Goal: Task Accomplishment & Management: Use online tool/utility

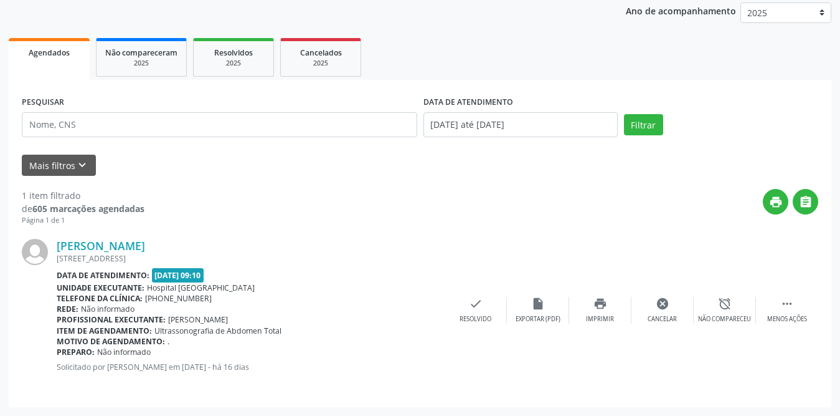
scroll to position [148, 0]
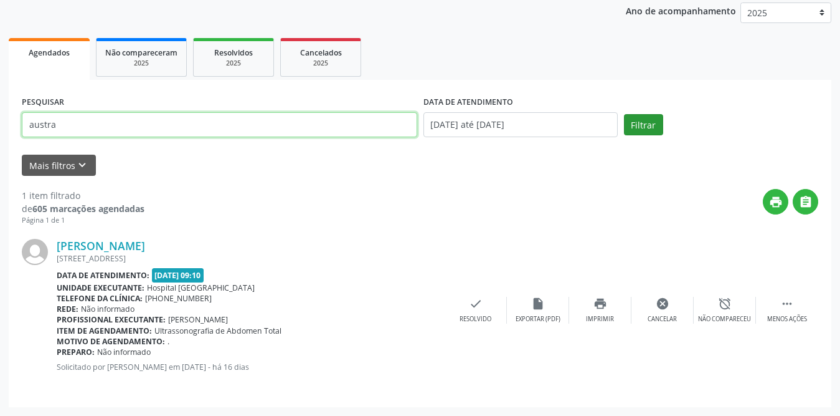
type input "austra"
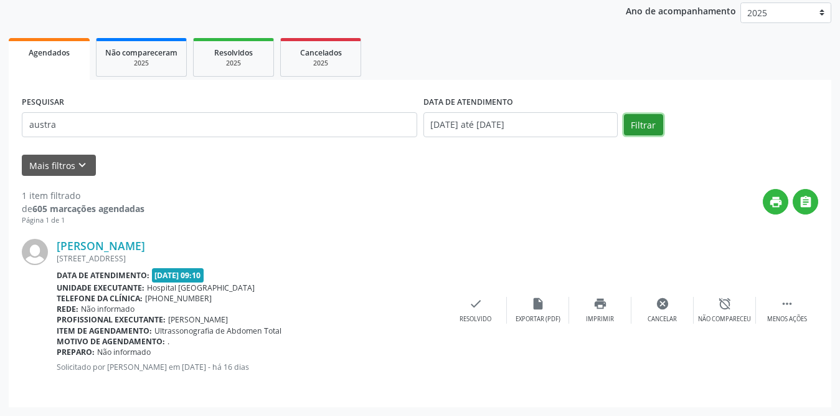
click at [653, 123] on button "Filtrar" at bounding box center [643, 124] width 39 height 21
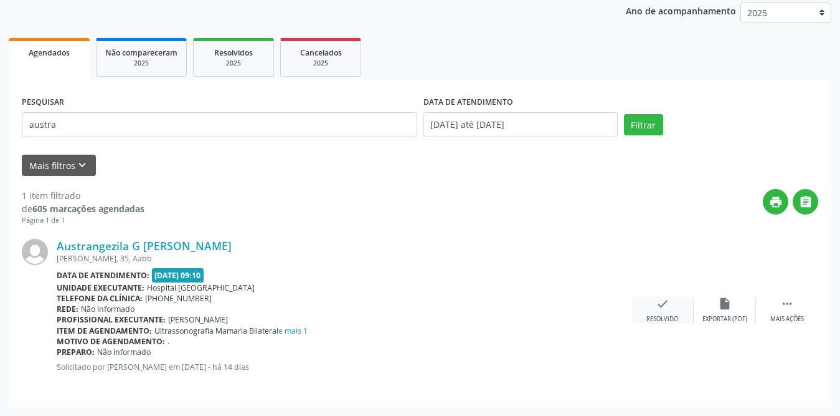
click at [658, 310] on div "check Resolvido" at bounding box center [663, 310] width 62 height 27
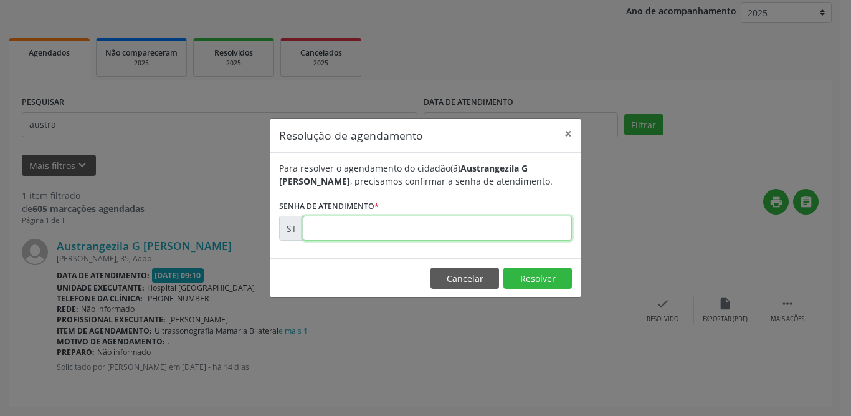
click at [463, 228] on input "text" at bounding box center [437, 228] width 269 height 25
type input "00020231"
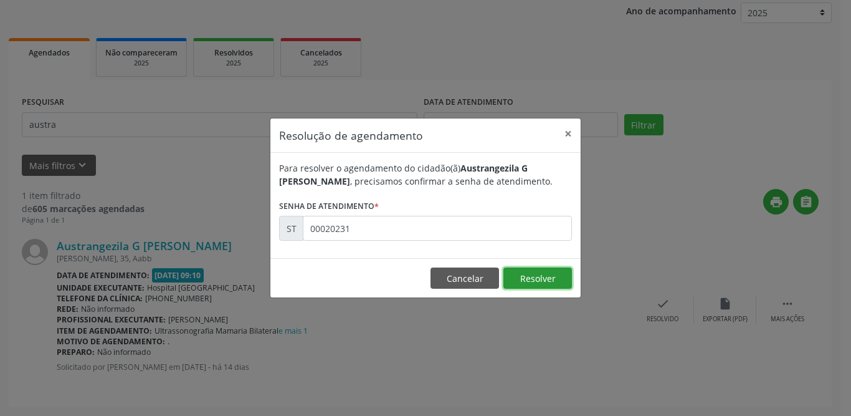
click at [530, 275] on button "Resolver" at bounding box center [537, 277] width 69 height 21
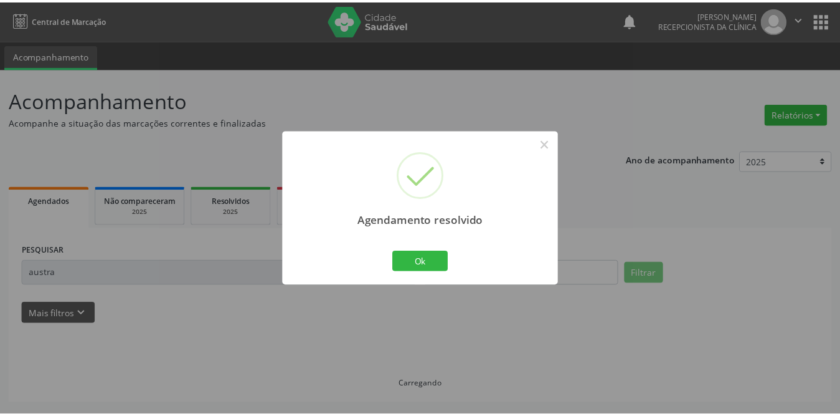
scroll to position [0, 0]
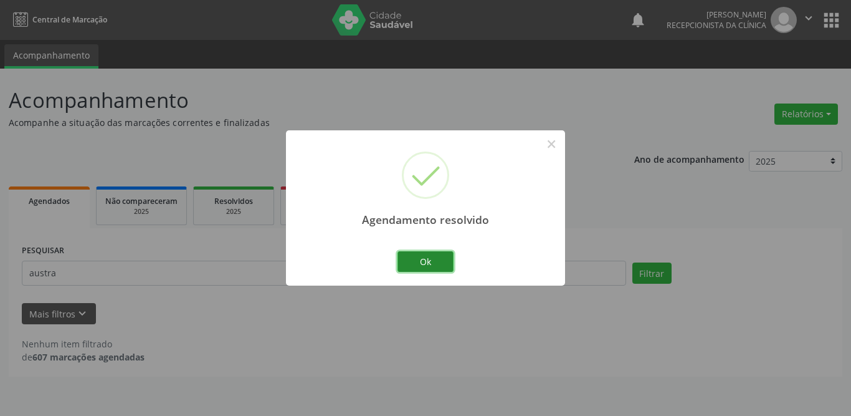
click at [413, 266] on button "Ok" at bounding box center [426, 261] width 56 height 21
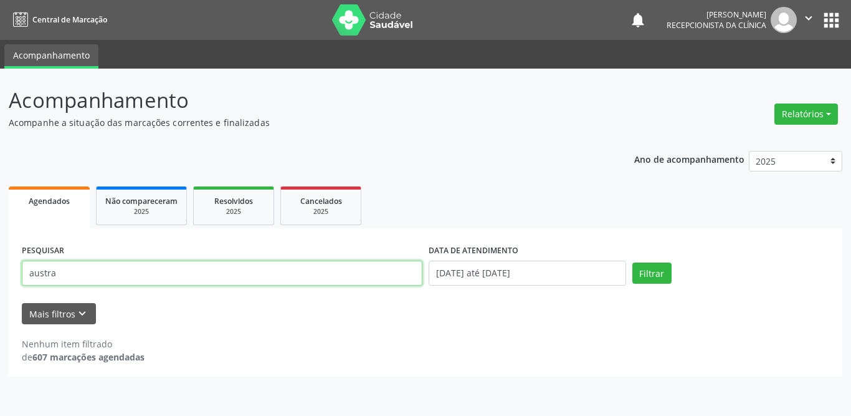
drag, startPoint x: 67, startPoint y: 295, endPoint x: 0, endPoint y: 302, distance: 67.0
click at [0, 302] on div "Acompanhamento Acompanhe a situação das marcações correntes e finalizadas Relat…" at bounding box center [425, 242] width 851 height 347
type input "cleane"
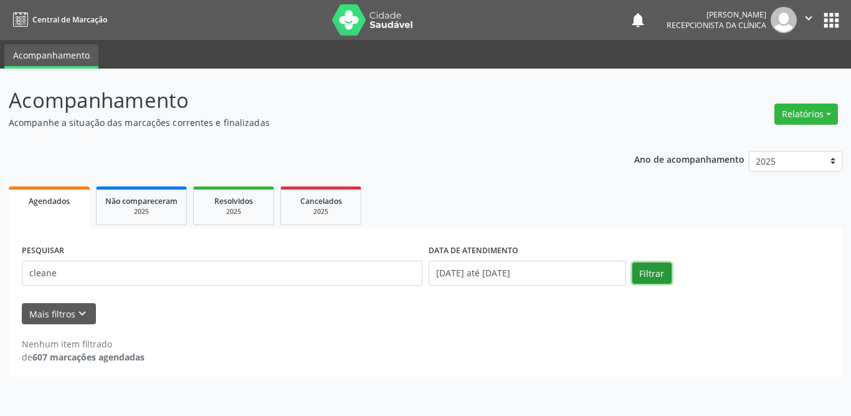
click at [639, 269] on button "Filtrar" at bounding box center [651, 272] width 39 height 21
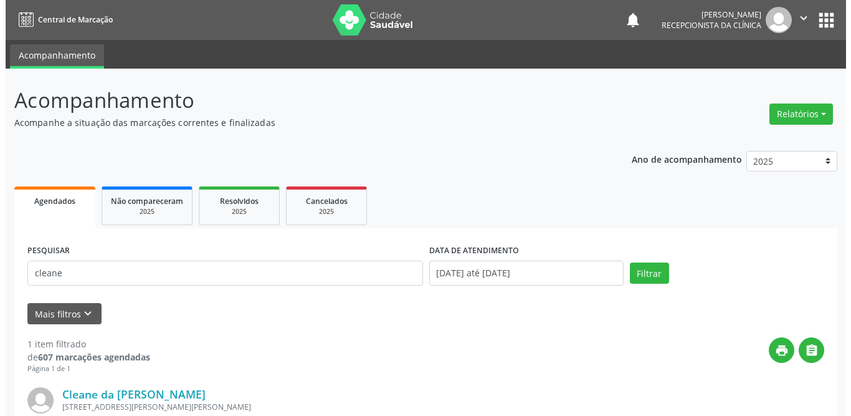
scroll to position [148, 0]
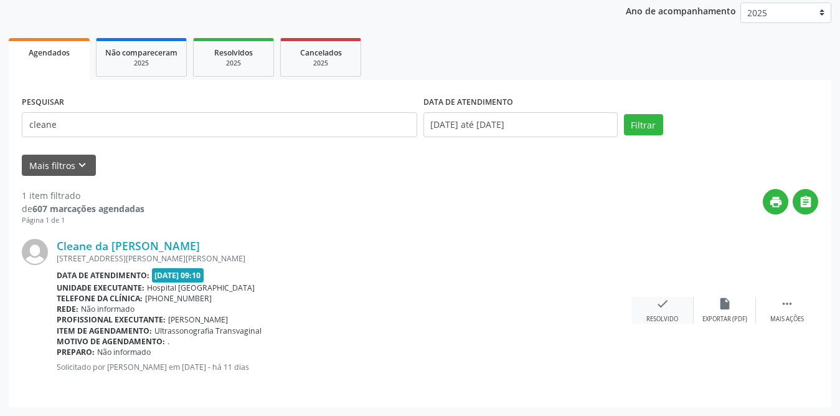
click at [660, 310] on icon "check" at bounding box center [663, 304] width 14 height 14
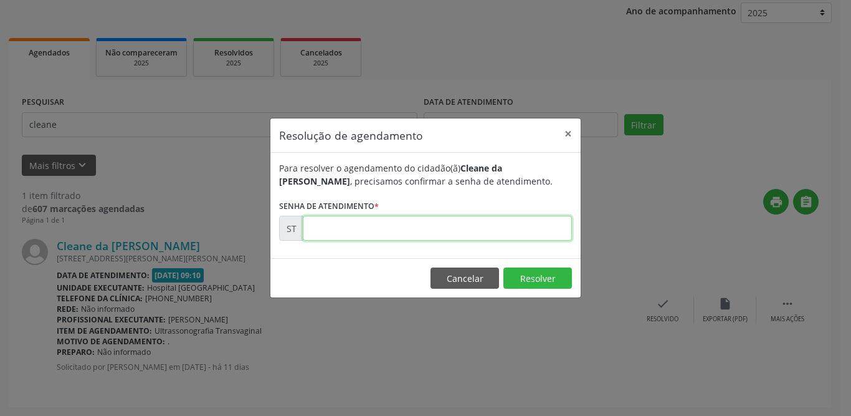
click at [534, 222] on input "text" at bounding box center [437, 228] width 269 height 25
type input "00020550"
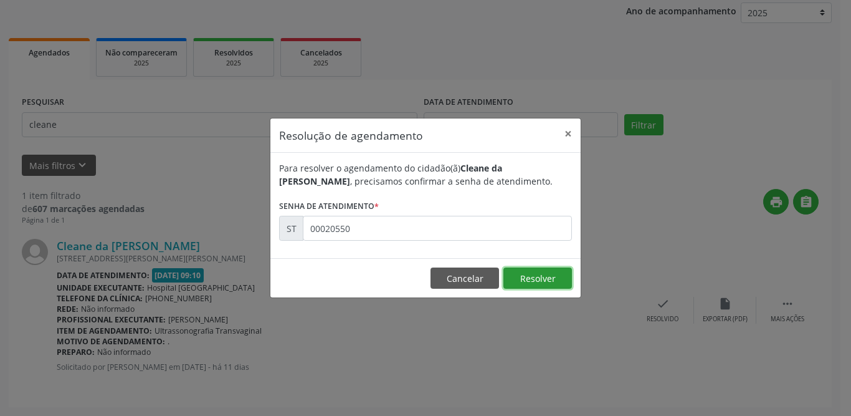
click at [535, 284] on button "Resolver" at bounding box center [537, 277] width 69 height 21
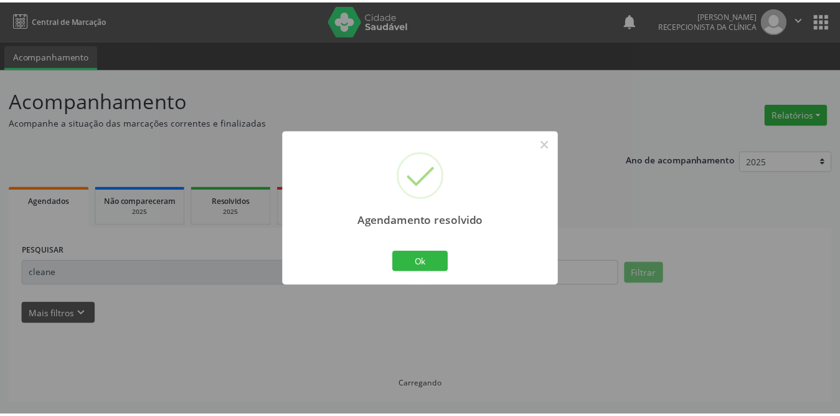
scroll to position [0, 0]
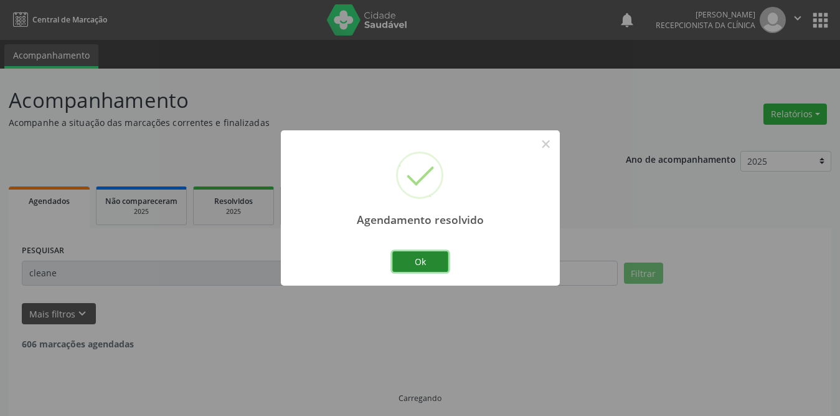
click at [435, 256] on button "Ok" at bounding box center [421, 261] width 56 height 21
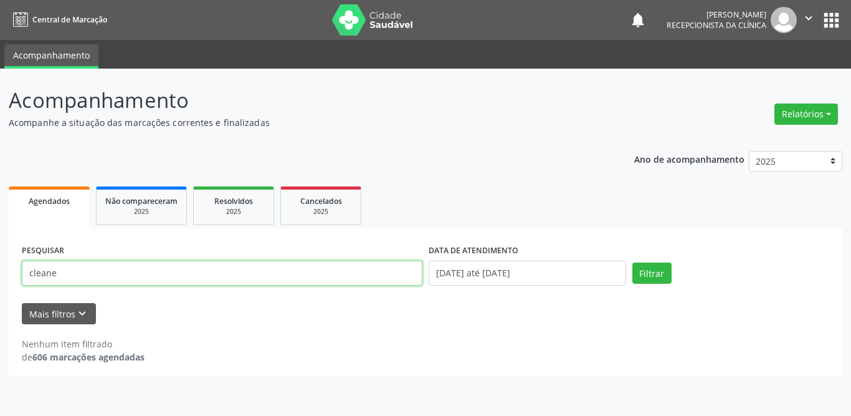
drag, startPoint x: 130, startPoint y: 277, endPoint x: 11, endPoint y: 283, distance: 119.8
click at [11, 283] on div "PESQUISAR cleane DATA DE ATENDIMENTO [DATE] até [DATE] Filtrar UNIDADE DE REFER…" at bounding box center [426, 302] width 834 height 148
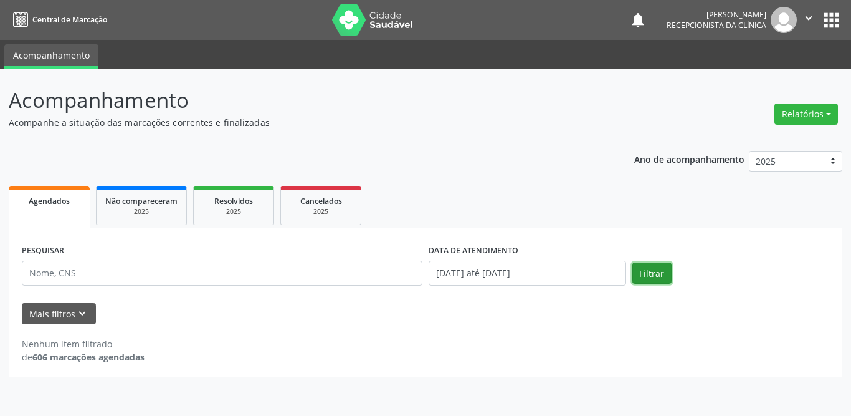
click at [663, 271] on button "Filtrar" at bounding box center [651, 272] width 39 height 21
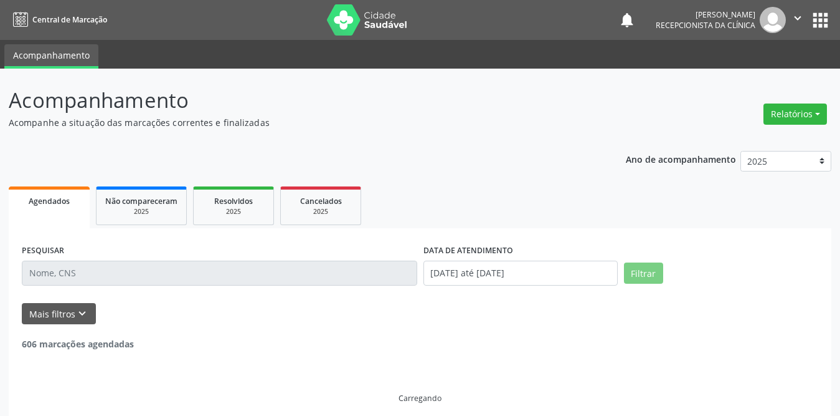
click at [574, 317] on div "Mais filtros keyboard_arrow_down" at bounding box center [420, 314] width 803 height 22
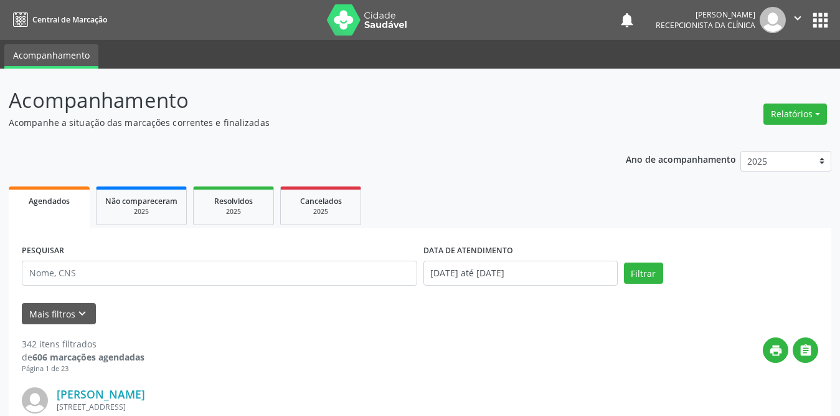
scroll to position [125, 0]
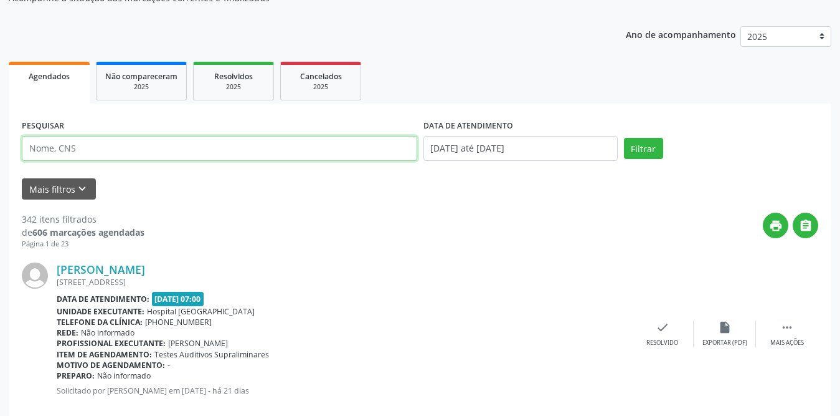
drag, startPoint x: 169, startPoint y: 150, endPoint x: 26, endPoint y: 145, distance: 143.4
click at [26, 145] on input "text" at bounding box center [220, 148] width 396 height 25
type input "nazare saude"
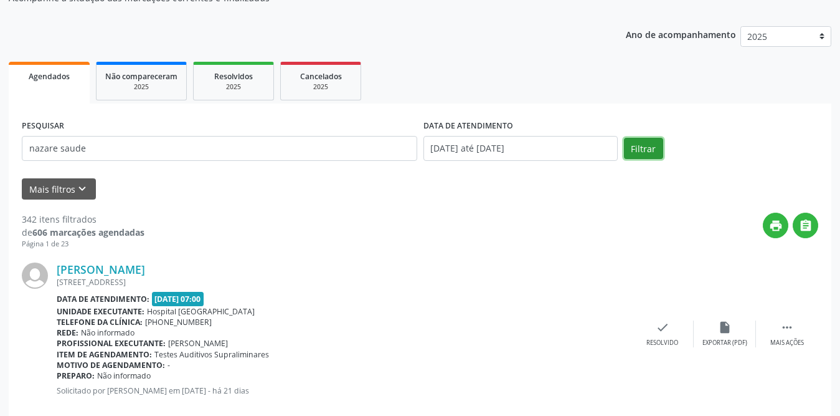
click at [655, 150] on button "Filtrar" at bounding box center [643, 148] width 39 height 21
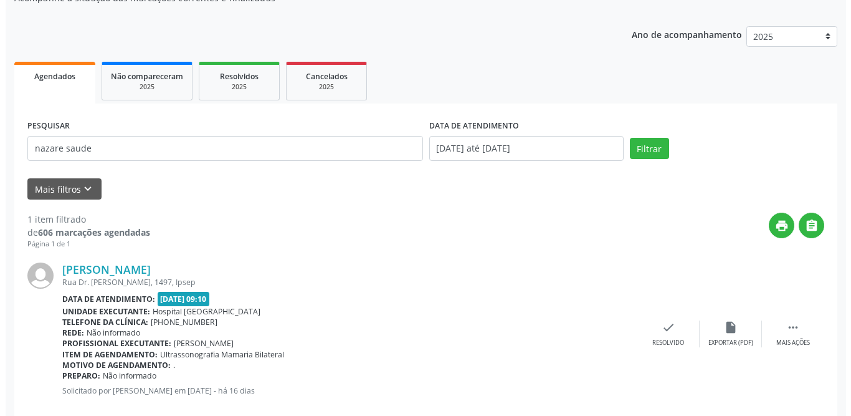
scroll to position [148, 0]
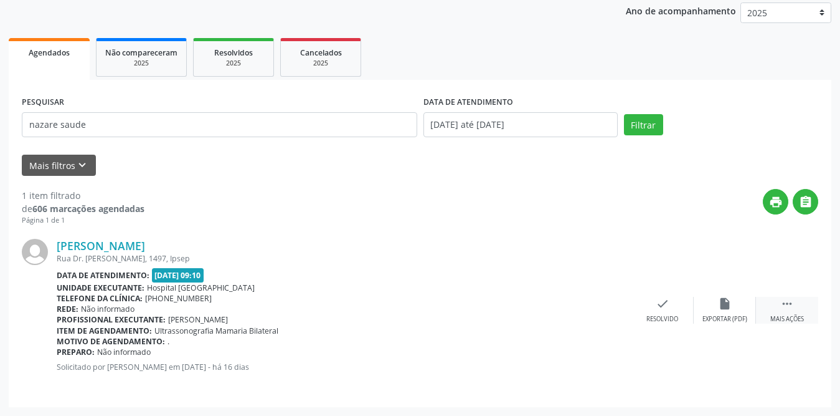
click at [789, 316] on div " Mais ações" at bounding box center [787, 310] width 62 height 27
click at [589, 311] on div "print Imprimir" at bounding box center [600, 310] width 62 height 27
click at [479, 306] on icon "check" at bounding box center [476, 304] width 14 height 14
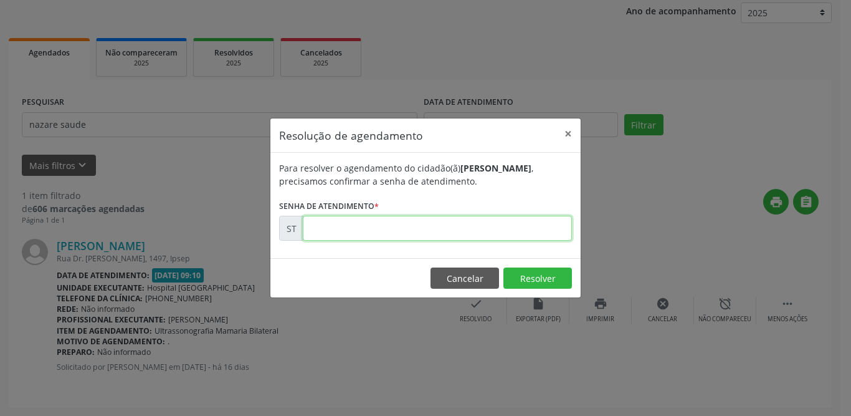
click at [433, 229] on input "text" at bounding box center [437, 228] width 269 height 25
type input "00019123"
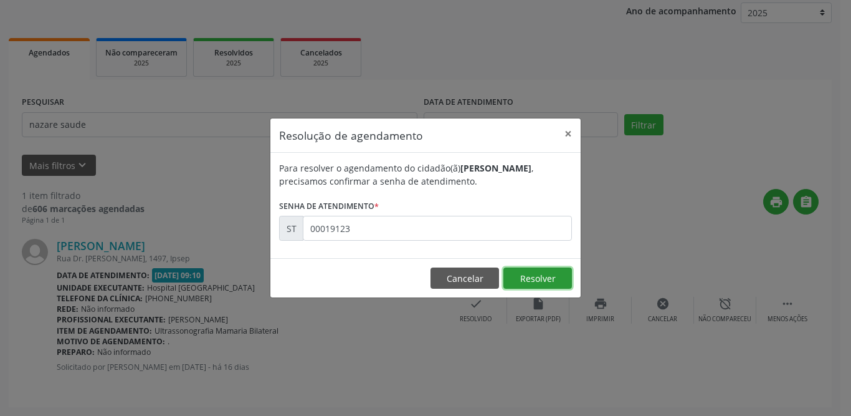
click at [554, 274] on button "Resolver" at bounding box center [537, 277] width 69 height 21
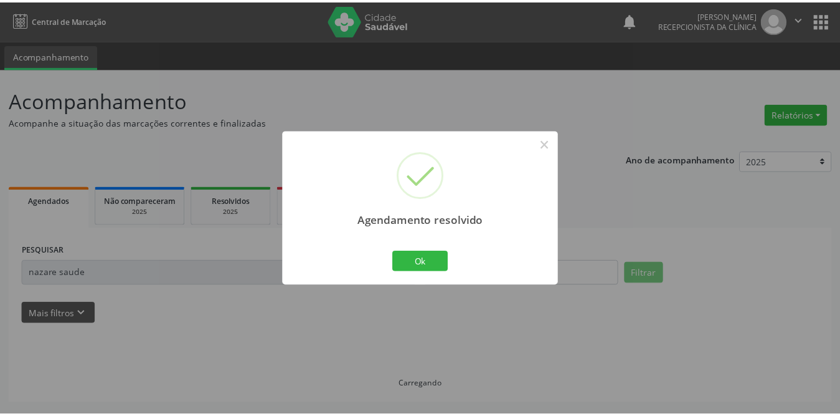
scroll to position [0, 0]
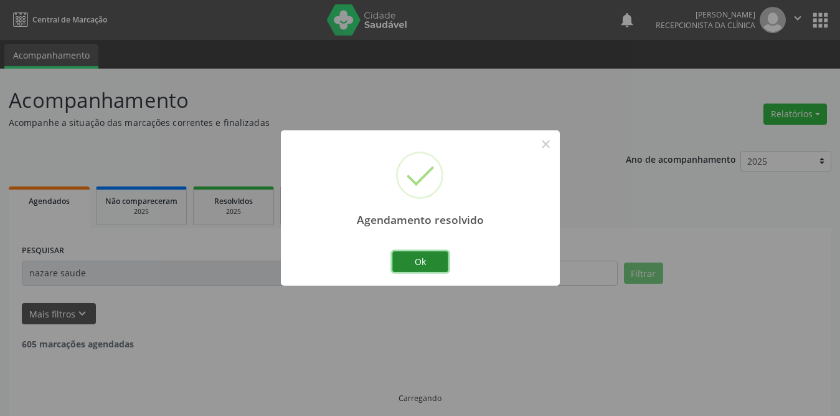
click at [439, 259] on button "Ok" at bounding box center [421, 261] width 56 height 21
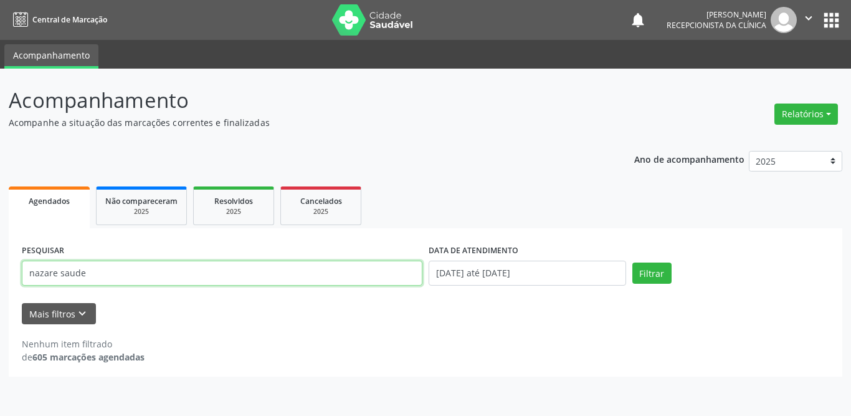
drag, startPoint x: 132, startPoint y: 267, endPoint x: 0, endPoint y: 274, distance: 132.2
click at [0, 274] on div "Acompanhamento Acompanhe a situação das marcações correntes e finalizadas Relat…" at bounding box center [425, 242] width 851 height 347
type input "nara"
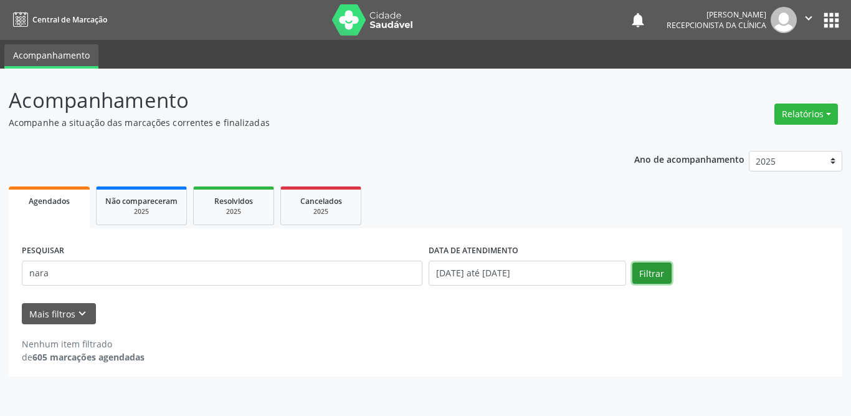
click at [660, 277] on button "Filtrar" at bounding box center [651, 272] width 39 height 21
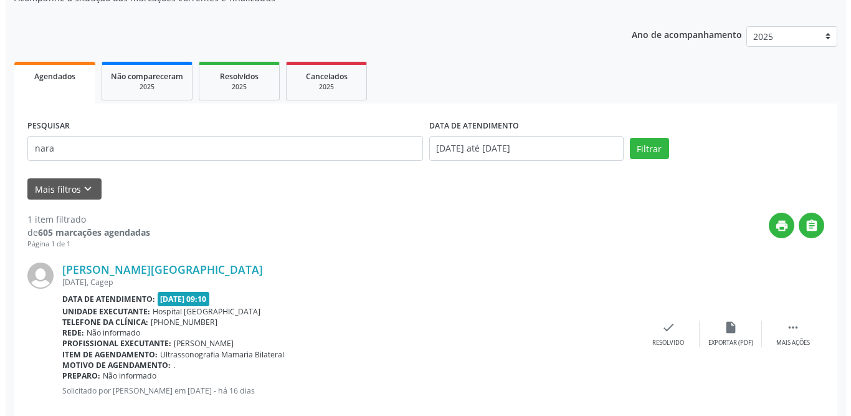
scroll to position [148, 0]
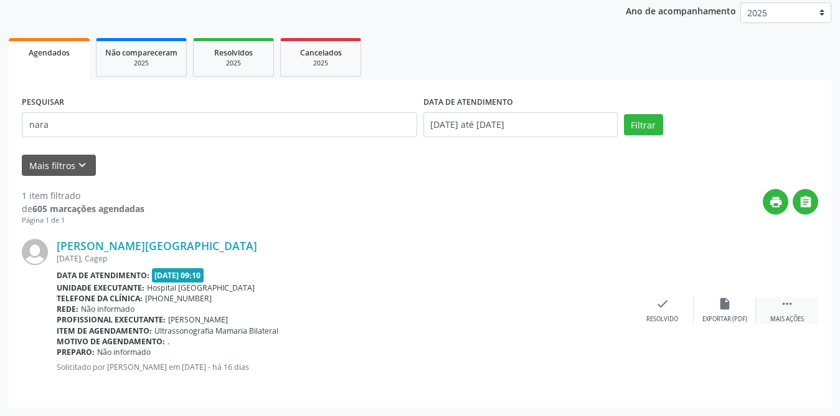
click at [796, 307] on div " Mais ações" at bounding box center [787, 310] width 62 height 27
click at [465, 308] on div "check Resolvido" at bounding box center [476, 310] width 62 height 27
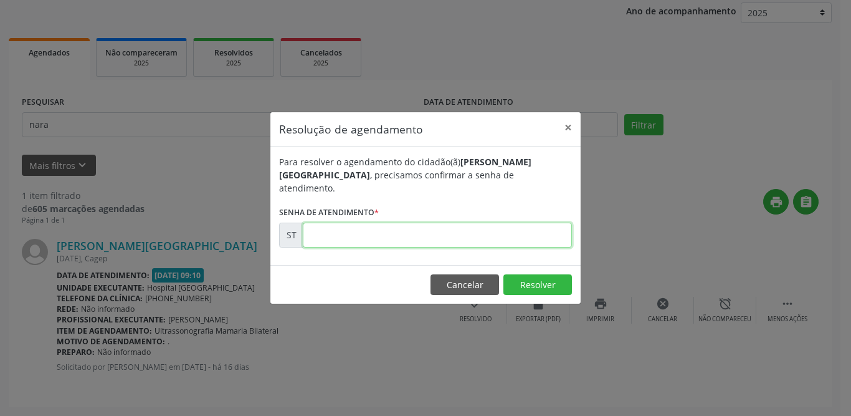
click at [391, 229] on input "text" at bounding box center [437, 234] width 269 height 25
type input "00018935"
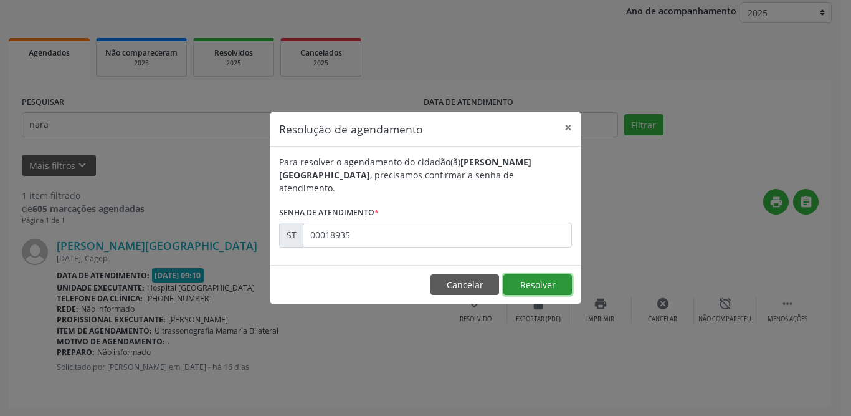
click at [550, 274] on button "Resolver" at bounding box center [537, 284] width 69 height 21
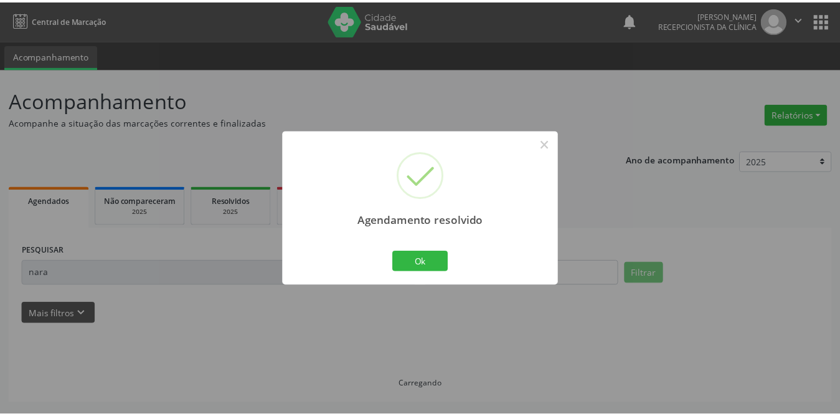
scroll to position [0, 0]
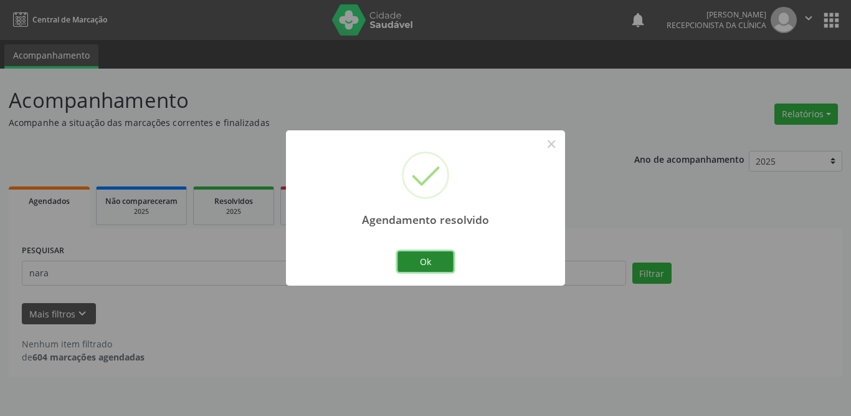
click at [427, 257] on button "Ok" at bounding box center [426, 261] width 56 height 21
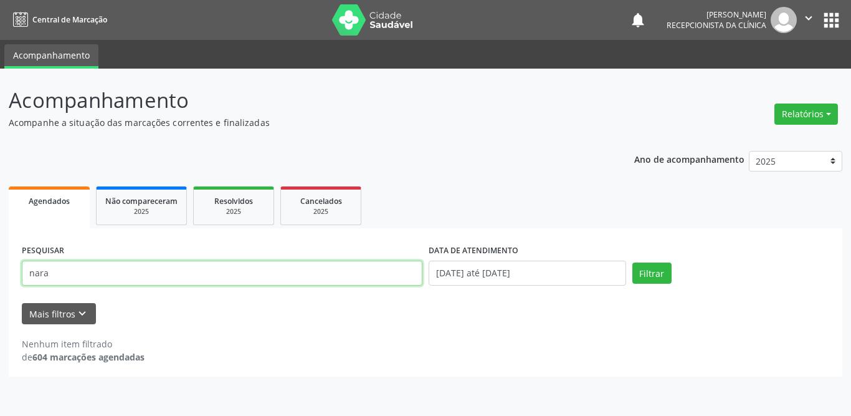
drag, startPoint x: 87, startPoint y: 272, endPoint x: 24, endPoint y: 274, distance: 63.0
click at [24, 274] on input "nara" at bounding box center [222, 272] width 401 height 25
type input "terezinha ai"
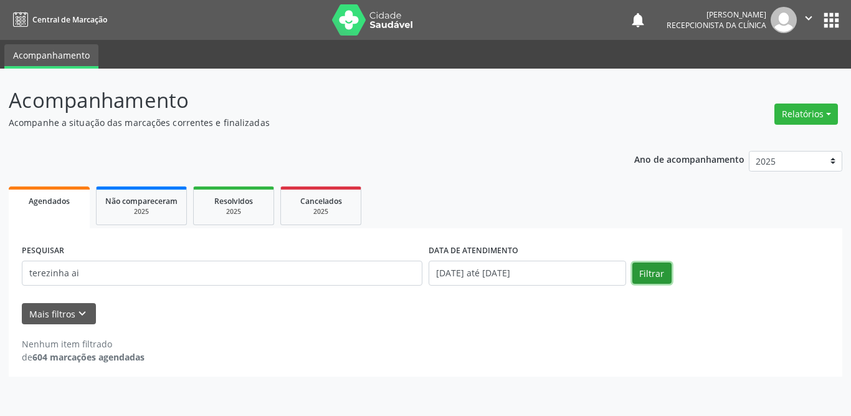
click at [643, 268] on button "Filtrar" at bounding box center [651, 272] width 39 height 21
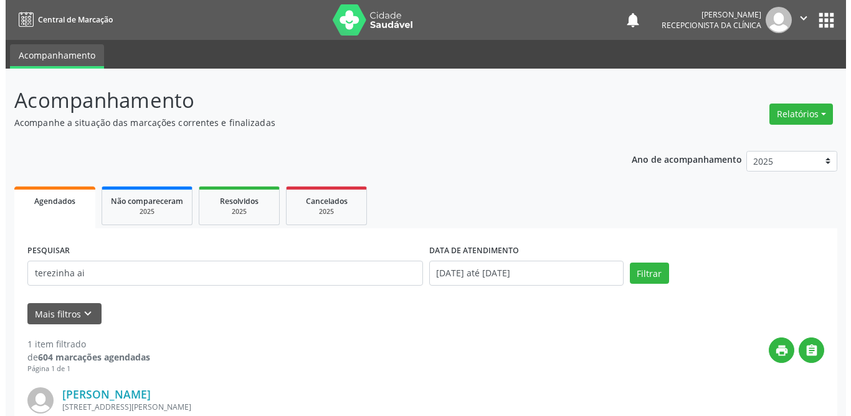
scroll to position [148, 0]
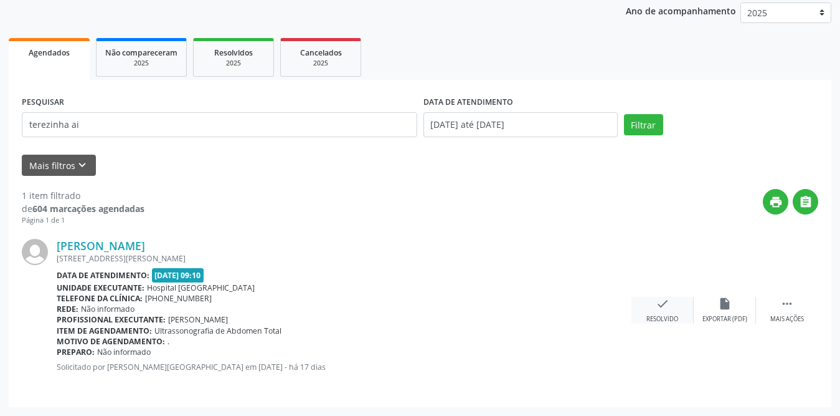
click at [656, 309] on icon "check" at bounding box center [663, 304] width 14 height 14
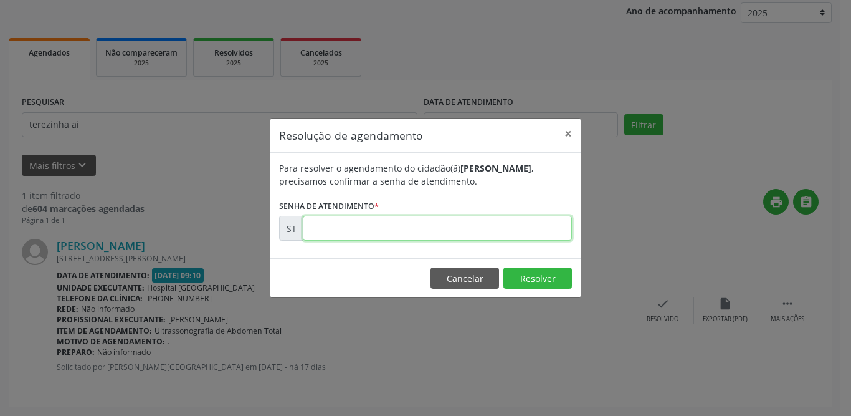
click at [369, 224] on input "text" at bounding box center [437, 228] width 269 height 25
type input "00018608"
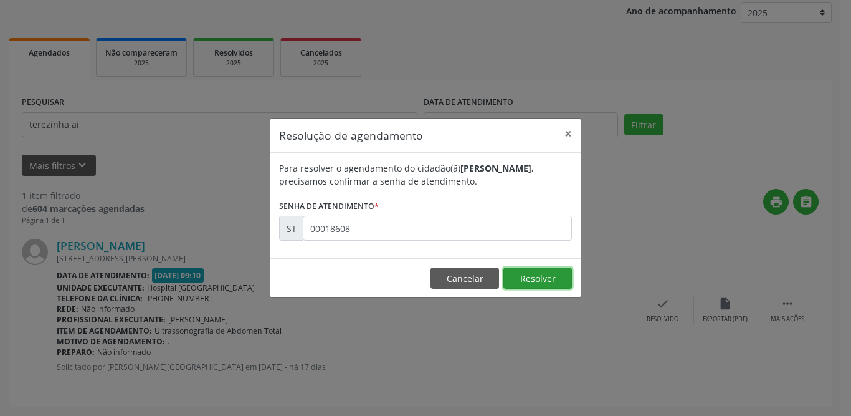
click at [535, 280] on button "Resolver" at bounding box center [537, 277] width 69 height 21
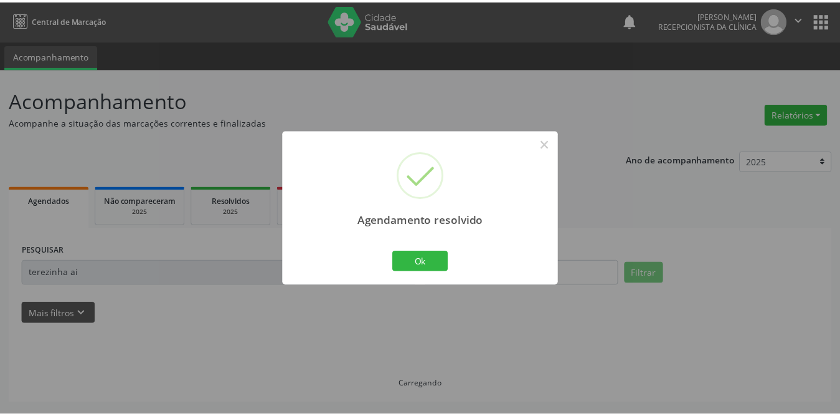
scroll to position [0, 0]
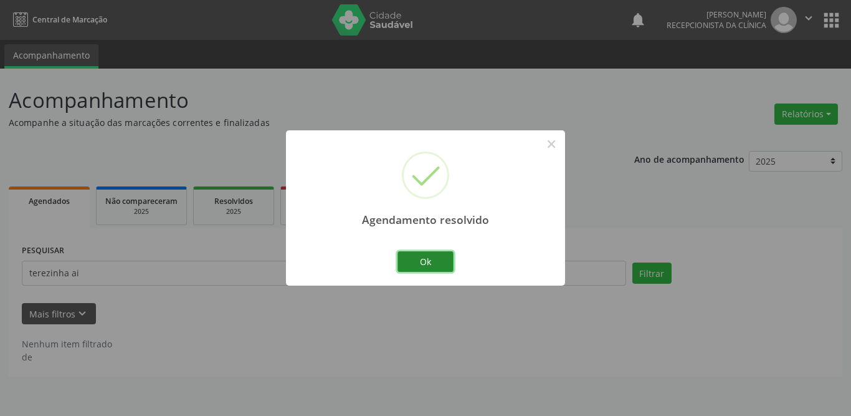
click at [428, 258] on button "Ok" at bounding box center [426, 261] width 56 height 21
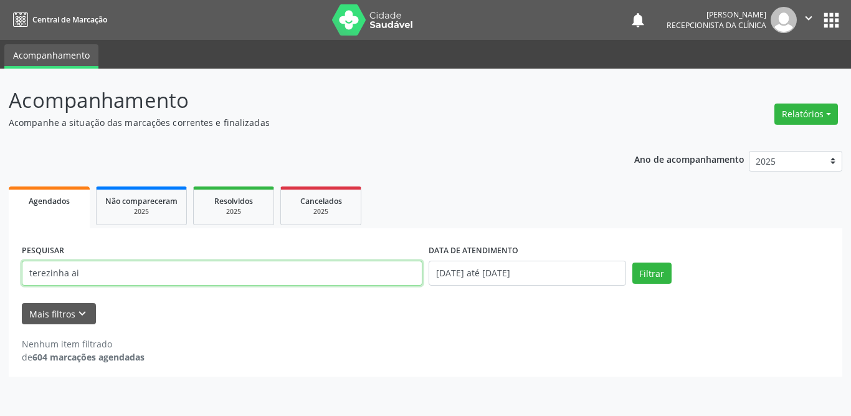
drag, startPoint x: 108, startPoint y: 273, endPoint x: 0, endPoint y: 274, distance: 108.4
click at [0, 274] on div "Acompanhamento Acompanhe a situação das marcações correntes e finalizadas Relat…" at bounding box center [425, 242] width 851 height 347
type input "[PERSON_NAME]"
click at [632, 262] on button "Filtrar" at bounding box center [651, 272] width 39 height 21
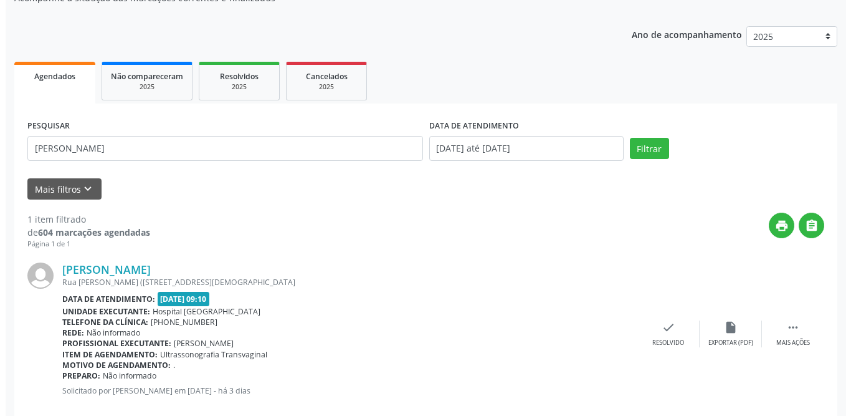
scroll to position [148, 0]
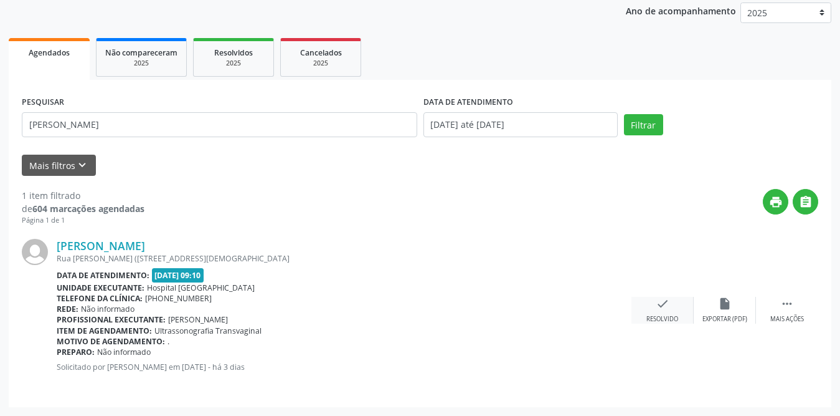
click at [669, 308] on div "check Resolvido" at bounding box center [663, 310] width 62 height 27
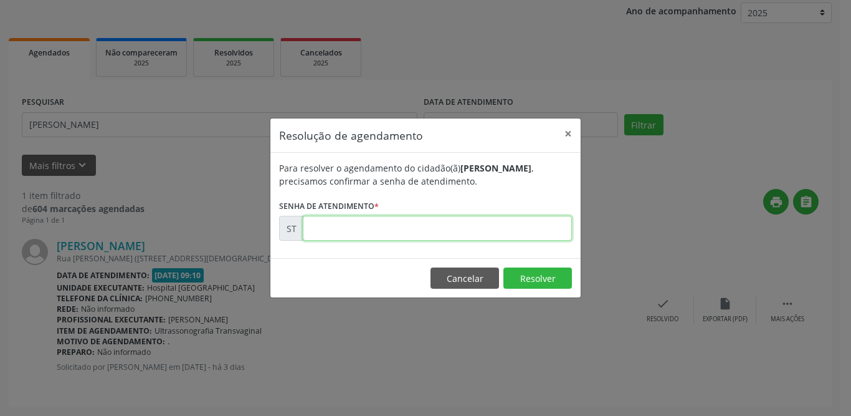
click at [424, 233] on input "text" at bounding box center [437, 228] width 269 height 25
type input "00021500"
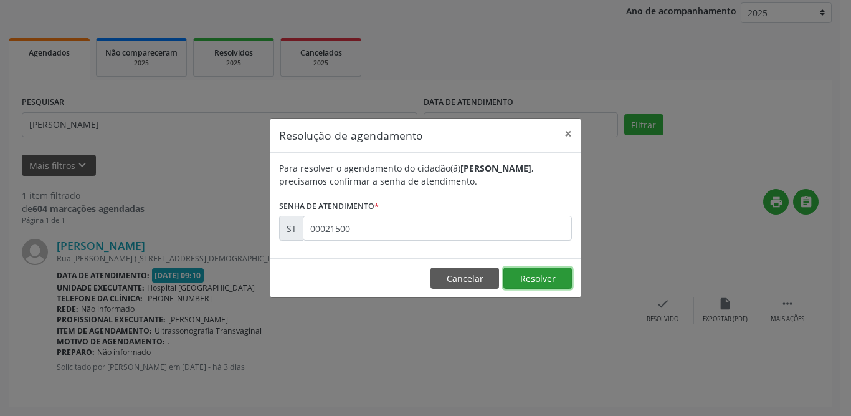
click at [528, 277] on button "Resolver" at bounding box center [537, 277] width 69 height 21
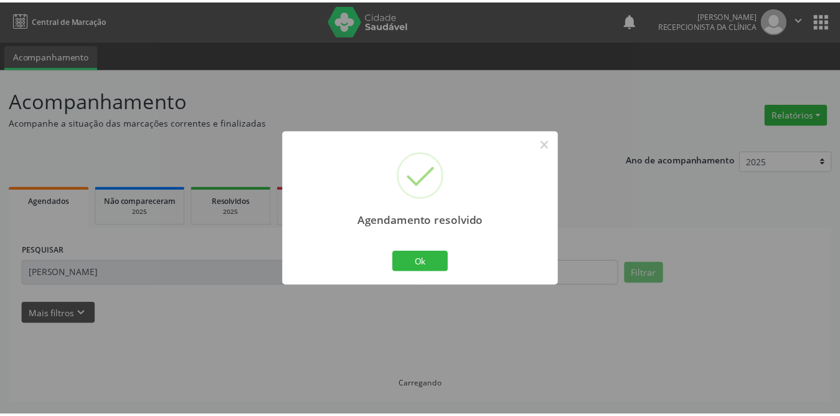
scroll to position [0, 0]
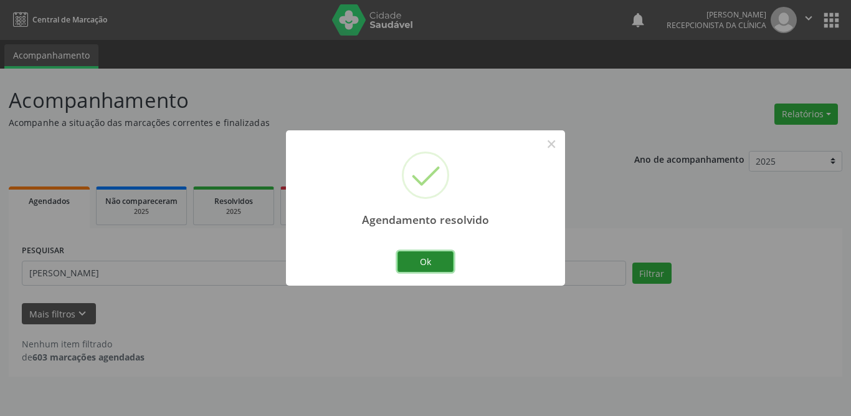
click at [409, 255] on button "Ok" at bounding box center [426, 261] width 56 height 21
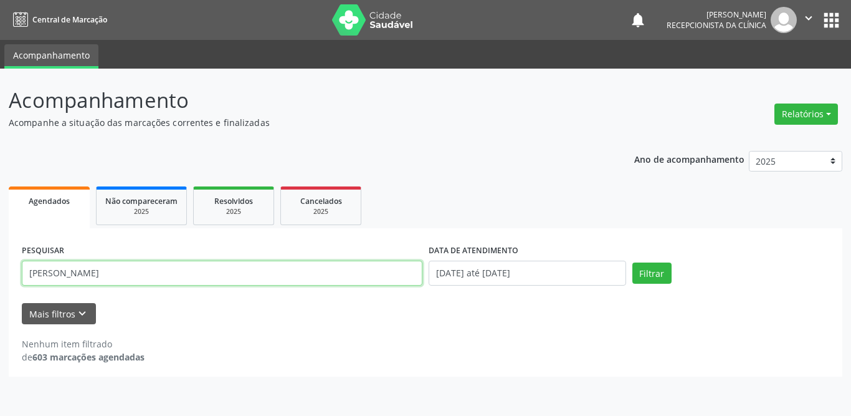
drag, startPoint x: 124, startPoint y: 274, endPoint x: 0, endPoint y: 270, distance: 124.1
click at [0, 270] on div "Acompanhamento Acompanhe a situação das marcações correntes e finalizadas Relat…" at bounding box center [425, 242] width 851 height 347
type input "[PERSON_NAME] do carmo de sou"
click at [632, 262] on button "Filtrar" at bounding box center [651, 272] width 39 height 21
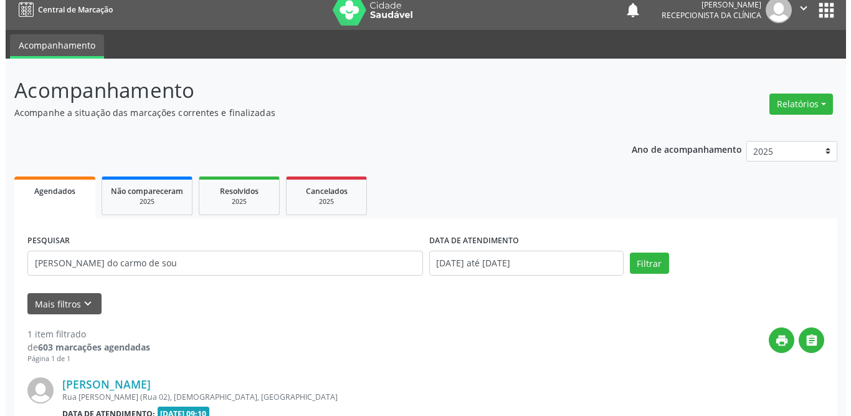
scroll to position [148, 0]
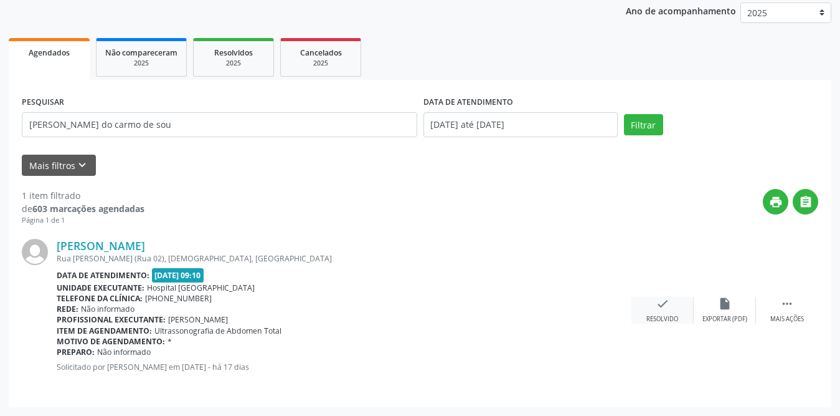
click at [659, 307] on icon "check" at bounding box center [663, 304] width 14 height 14
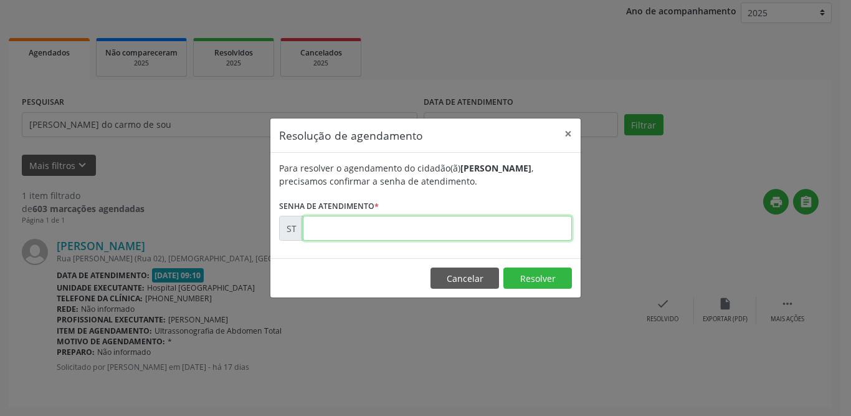
click at [414, 228] on input "text" at bounding box center [437, 228] width 269 height 25
type input "00018298"
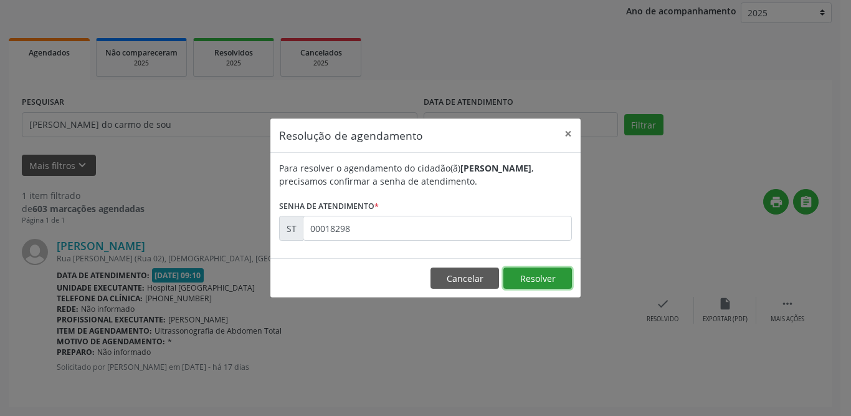
click at [544, 282] on button "Resolver" at bounding box center [537, 277] width 69 height 21
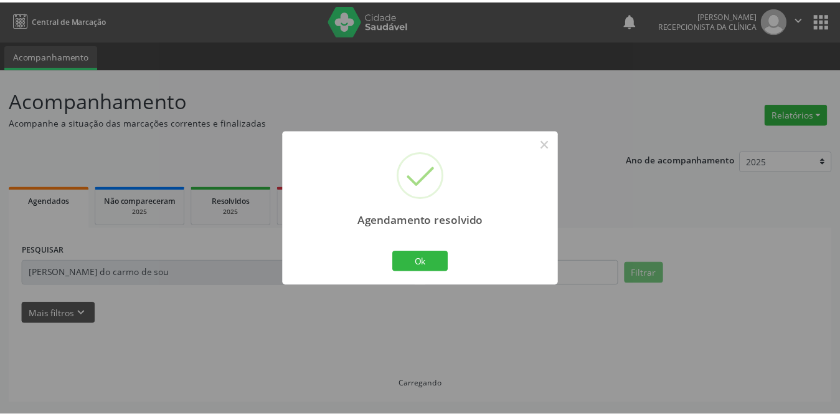
scroll to position [0, 0]
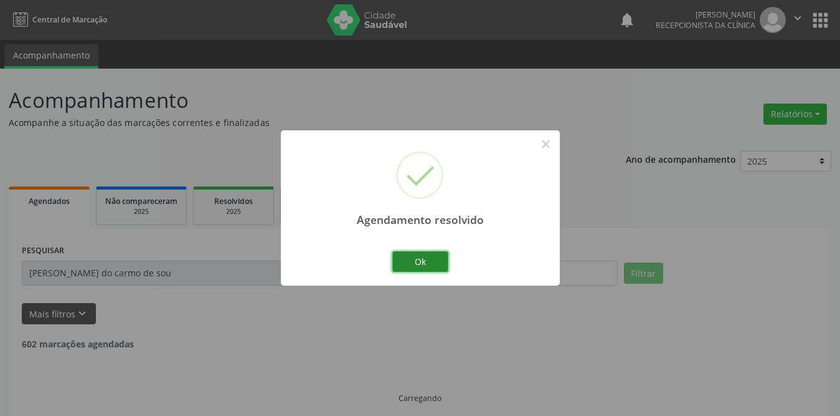
click at [436, 257] on button "Ok" at bounding box center [421, 261] width 56 height 21
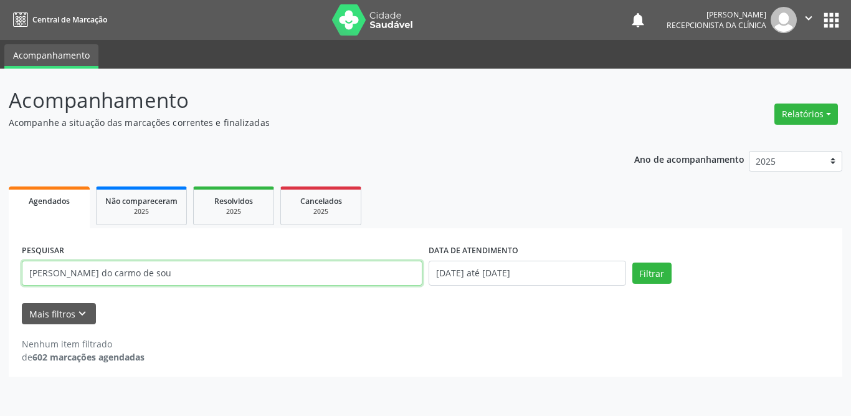
drag, startPoint x: 137, startPoint y: 279, endPoint x: 0, endPoint y: 274, distance: 137.2
click at [0, 274] on div "Acompanhamento Acompanhe a situação das marcações correntes e finalizadas Relat…" at bounding box center [425, 242] width 851 height 347
type input "givaneide"
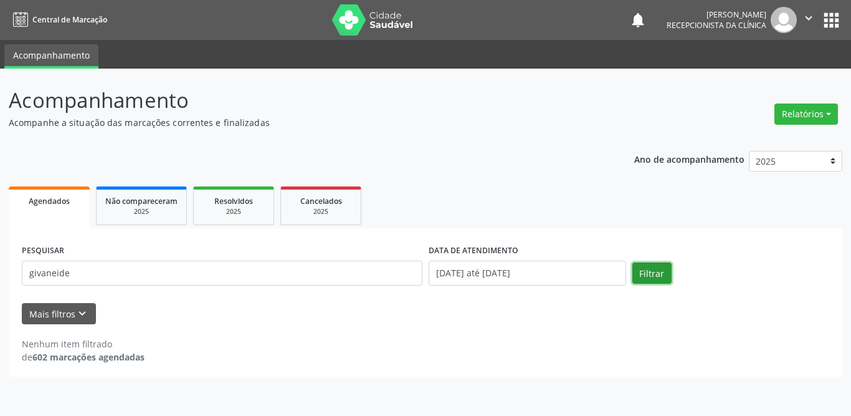
click at [650, 275] on button "Filtrar" at bounding box center [651, 272] width 39 height 21
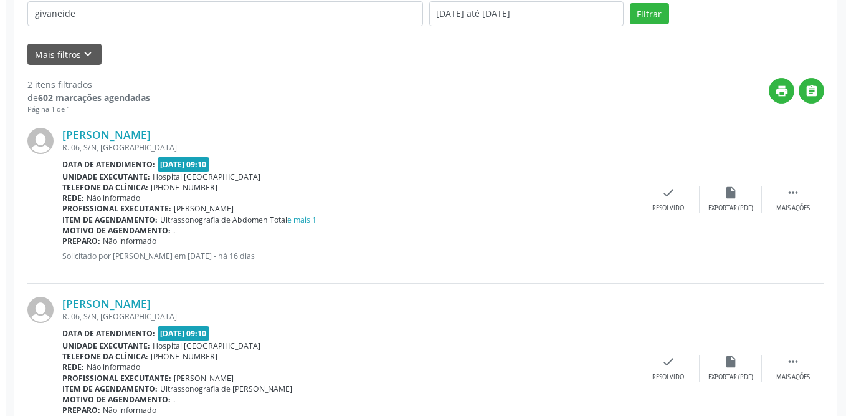
scroll to position [317, 0]
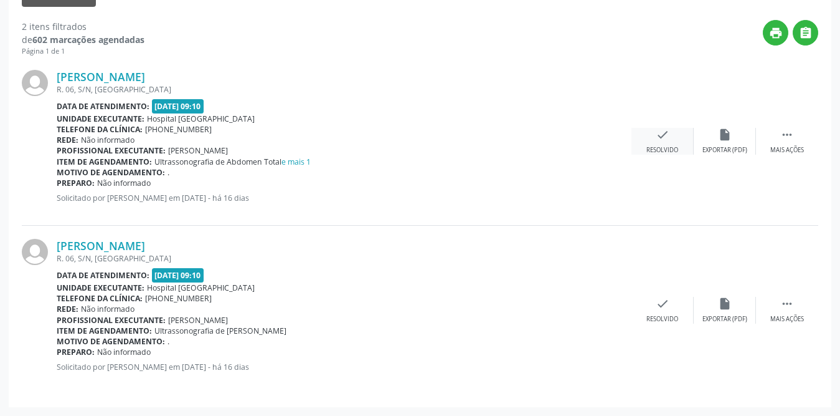
click at [667, 140] on icon "check" at bounding box center [663, 135] width 14 height 14
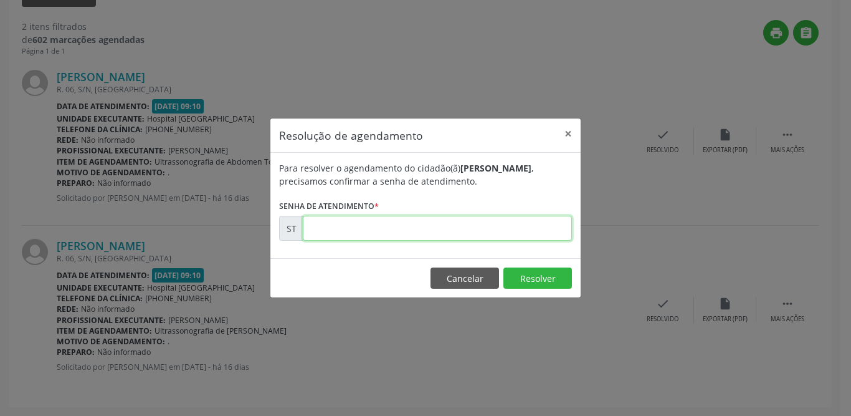
click at [378, 219] on input "text" at bounding box center [437, 228] width 269 height 25
type input "00018926"
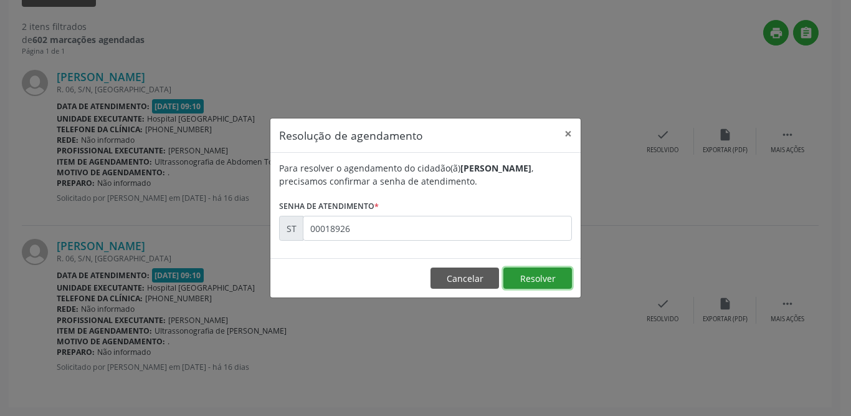
click at [543, 276] on button "Resolver" at bounding box center [537, 277] width 69 height 21
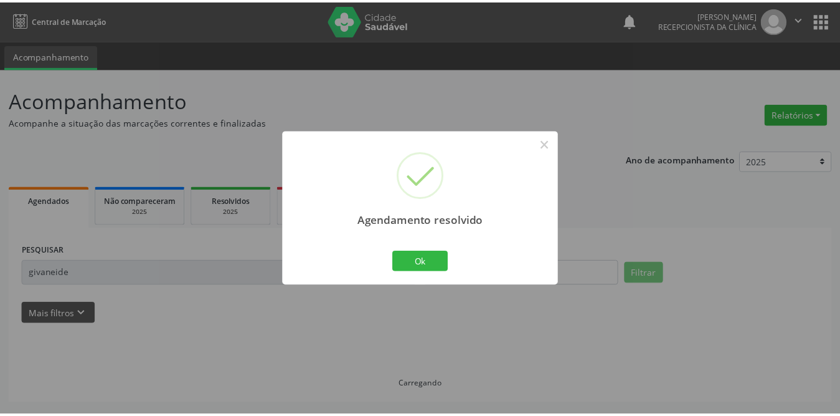
scroll to position [0, 0]
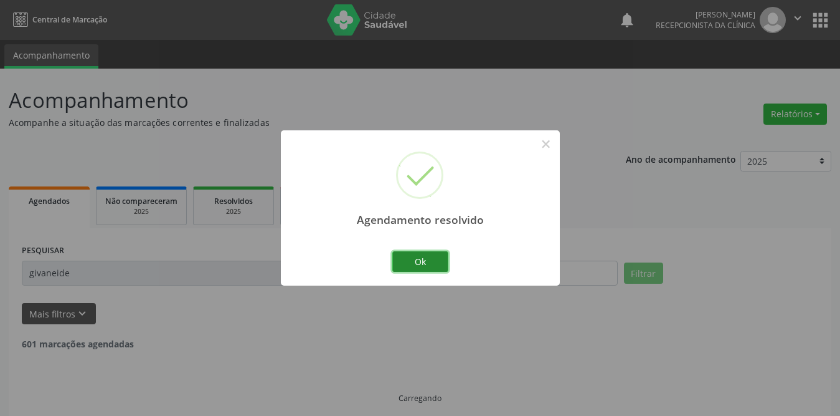
click at [427, 252] on button "Ok" at bounding box center [421, 261] width 56 height 21
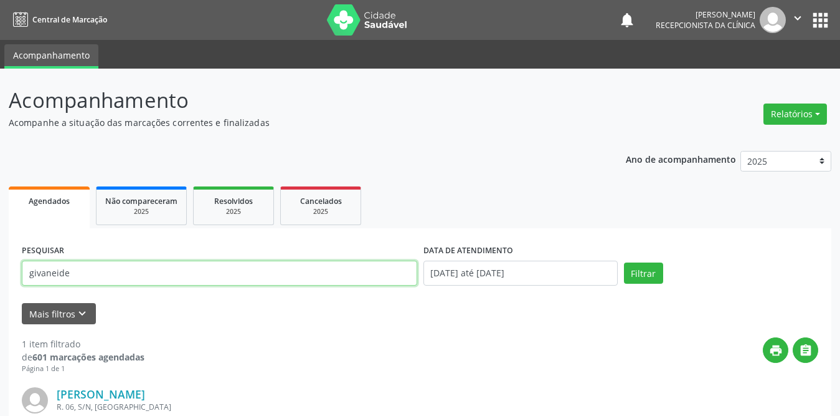
drag, startPoint x: 117, startPoint y: 265, endPoint x: 0, endPoint y: 265, distance: 117.1
click at [0, 265] on div "Acompanhamento Acompanhe a situação das marcações correntes e finalizadas Relat…" at bounding box center [420, 316] width 840 height 495
type input "neuma dos santos"
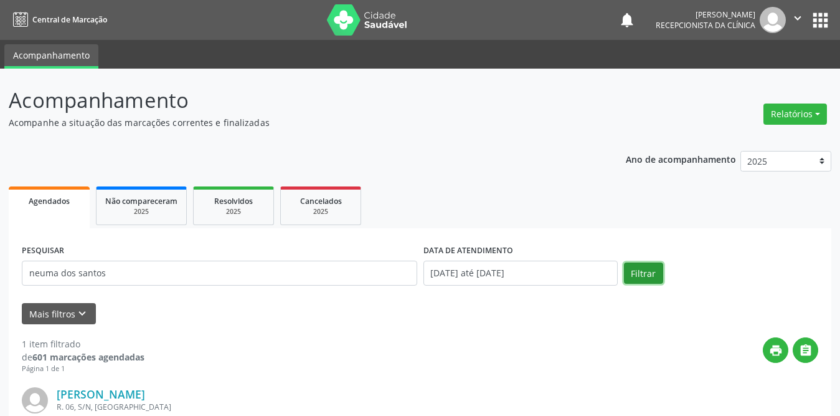
click at [640, 274] on button "Filtrar" at bounding box center [643, 272] width 39 height 21
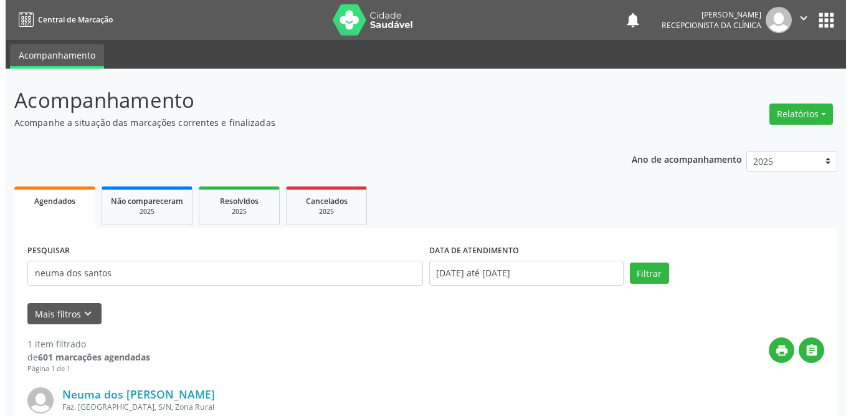
scroll to position [148, 0]
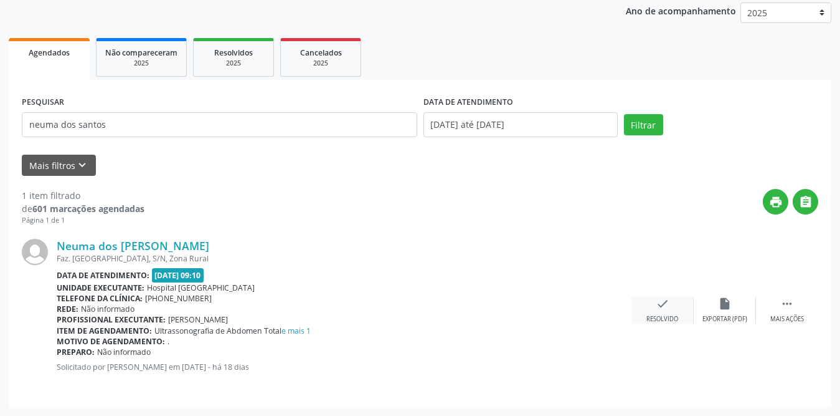
click at [662, 304] on icon "check" at bounding box center [663, 304] width 14 height 14
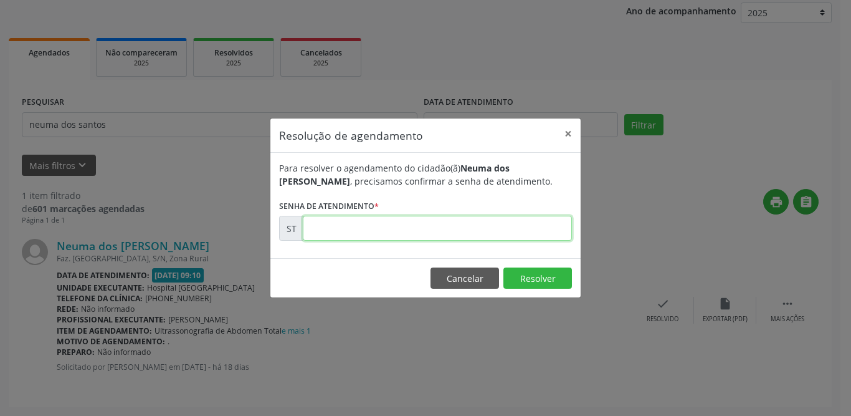
click at [396, 222] on input "text" at bounding box center [437, 228] width 269 height 25
type input "00017580"
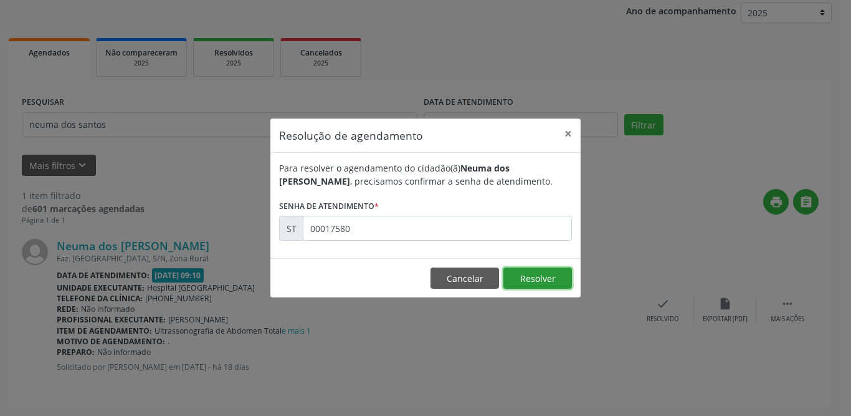
click at [549, 279] on button "Resolver" at bounding box center [537, 277] width 69 height 21
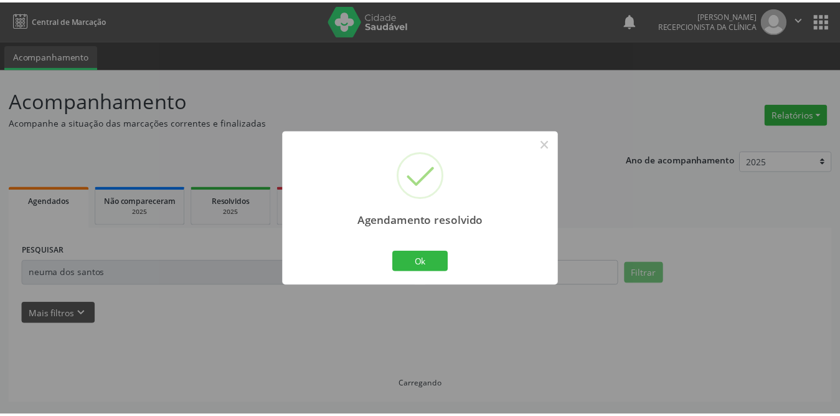
scroll to position [0, 0]
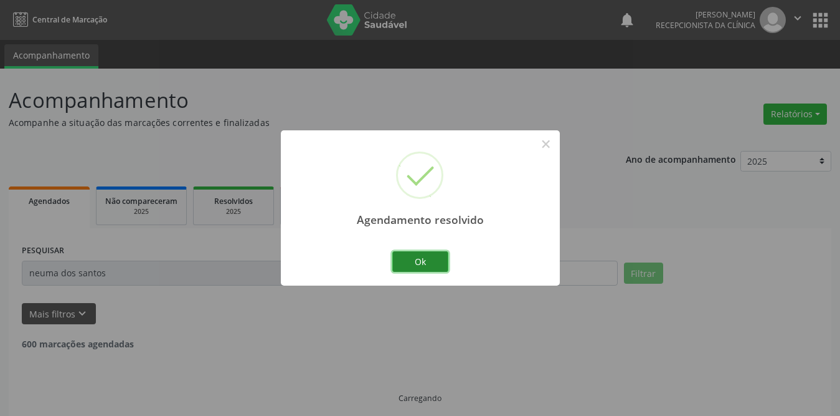
click at [418, 257] on button "Ok" at bounding box center [421, 261] width 56 height 21
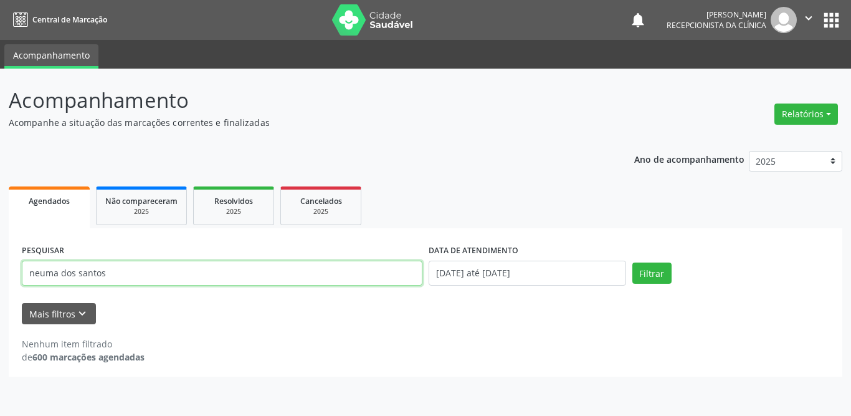
drag, startPoint x: 218, startPoint y: 278, endPoint x: 10, endPoint y: 270, distance: 208.2
click at [7, 276] on div "Acompanhamento Acompanhe a situação das marcações correntes e finalizadas Relat…" at bounding box center [425, 242] width 851 height 347
type input "[DATE][PERSON_NAME]"
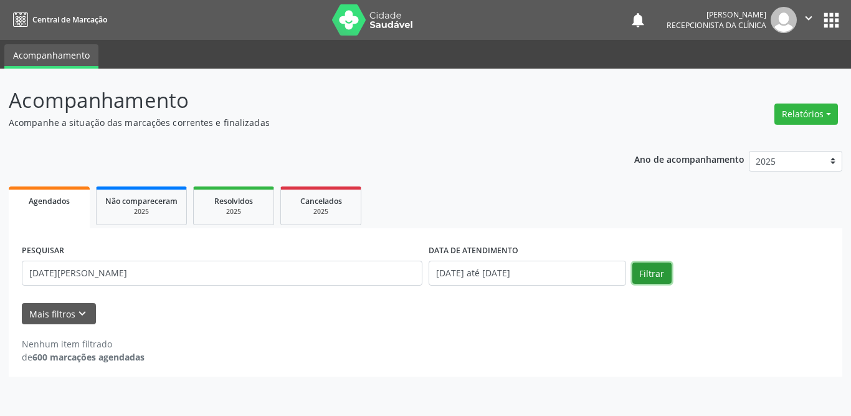
click at [642, 279] on button "Filtrar" at bounding box center [651, 272] width 39 height 21
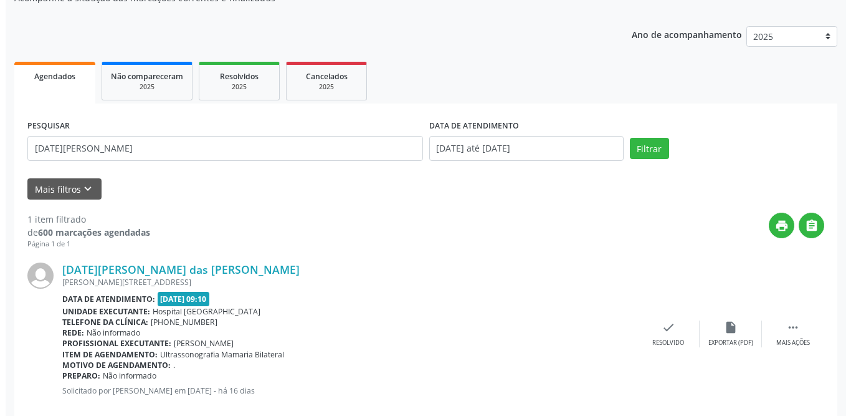
scroll to position [148, 0]
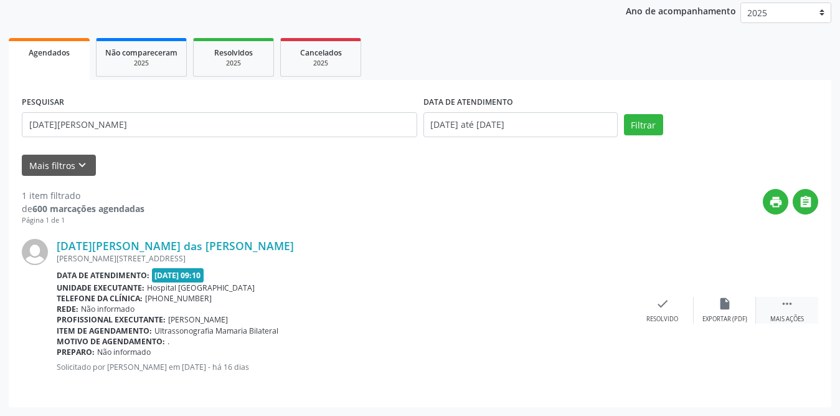
click at [799, 315] on div "Mais ações" at bounding box center [788, 319] width 34 height 9
click at [606, 310] on div "print Imprimir" at bounding box center [600, 310] width 62 height 27
click at [465, 306] on div "check Resolvido" at bounding box center [476, 310] width 62 height 27
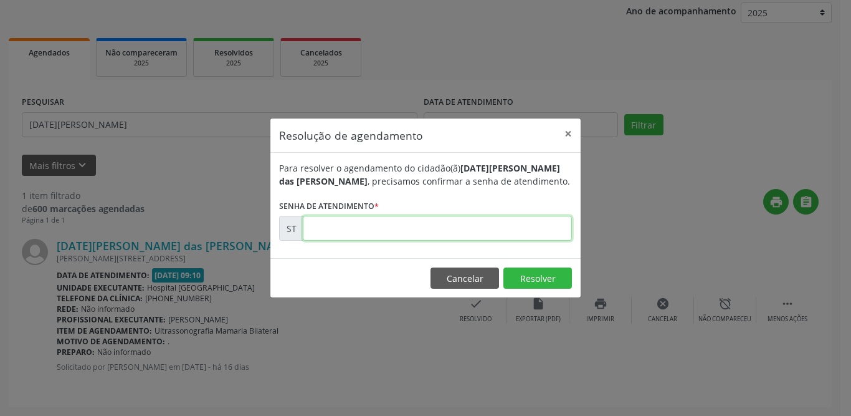
click at [407, 232] on input "text" at bounding box center [437, 228] width 269 height 25
type input "00018961"
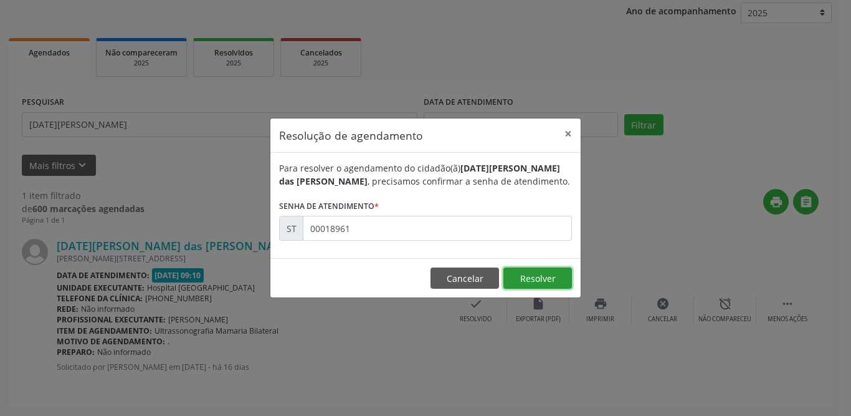
click at [523, 274] on button "Resolver" at bounding box center [537, 277] width 69 height 21
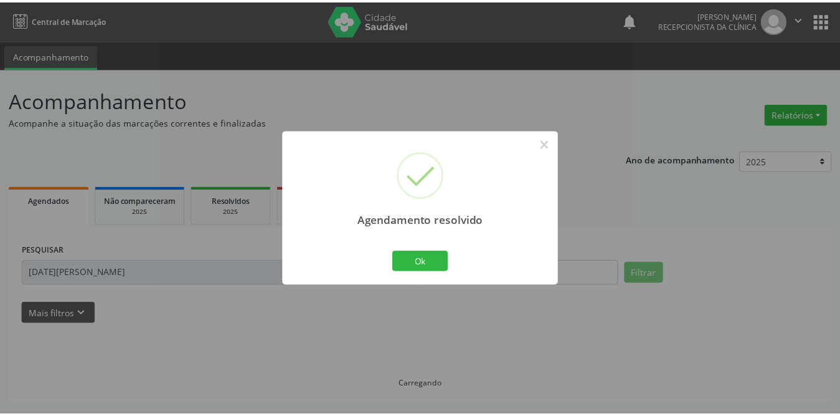
scroll to position [0, 0]
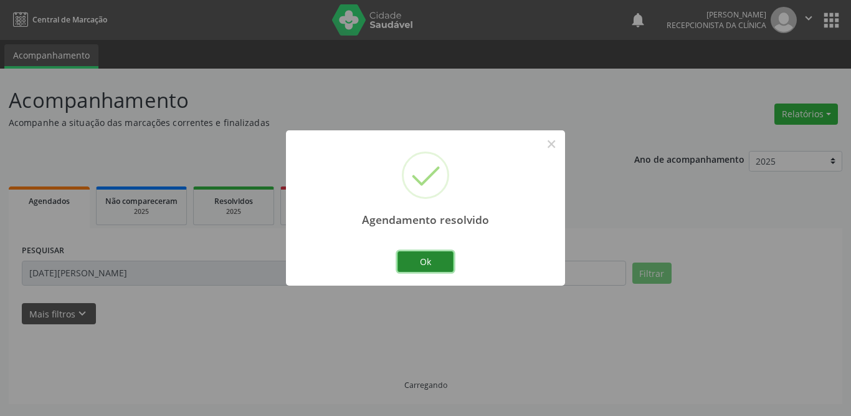
click at [426, 259] on button "Ok" at bounding box center [426, 261] width 56 height 21
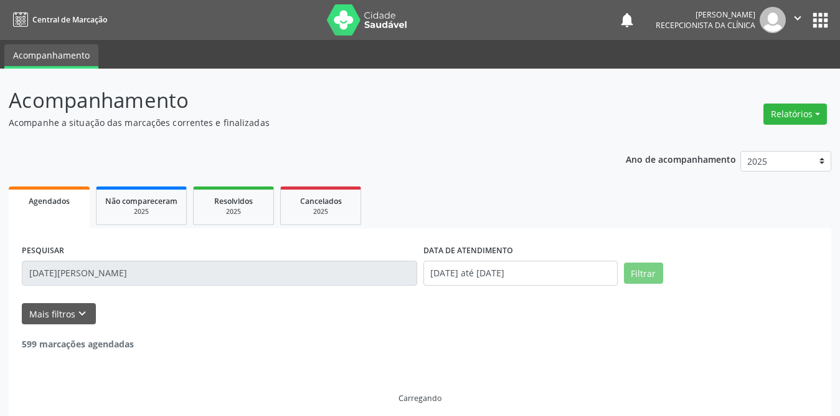
click at [88, 278] on input "[DATE][PERSON_NAME]" at bounding box center [220, 272] width 396 height 25
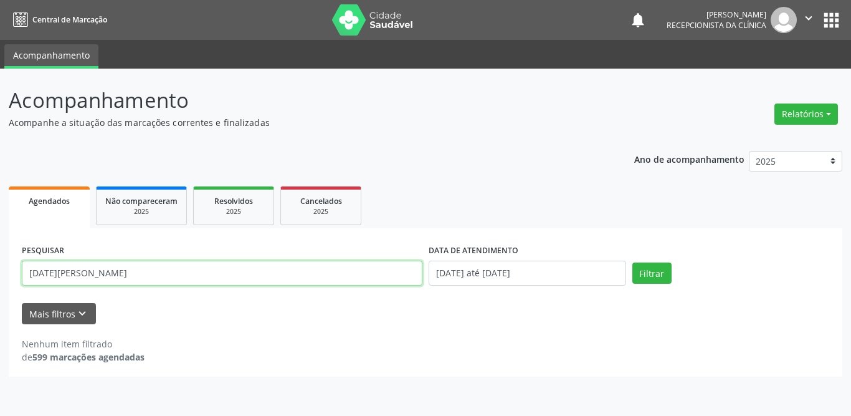
drag, startPoint x: 135, startPoint y: 277, endPoint x: 10, endPoint y: 276, distance: 124.6
click at [10, 276] on div "PESQUISAR [DATE] mart DATA DE ATENDIMENTO [DATE] até [DATE] Filtrar UNIDADE DE …" at bounding box center [426, 302] width 834 height 148
click at [130, 279] on input "text" at bounding box center [222, 272] width 401 height 25
type input "rosilene"
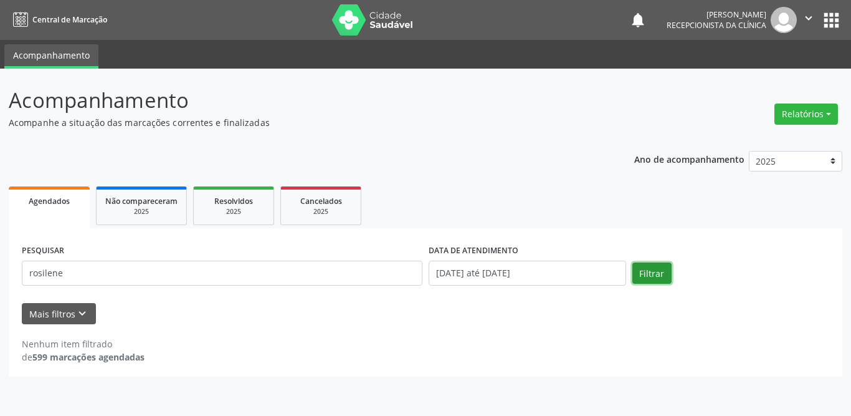
click at [647, 269] on button "Filtrar" at bounding box center [651, 272] width 39 height 21
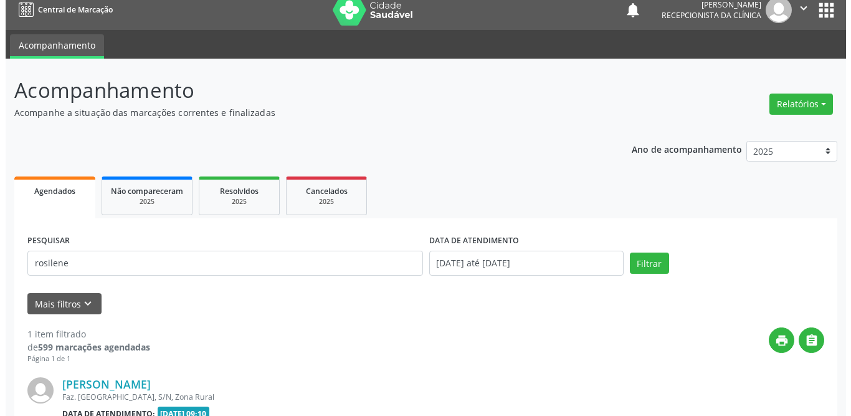
scroll to position [148, 0]
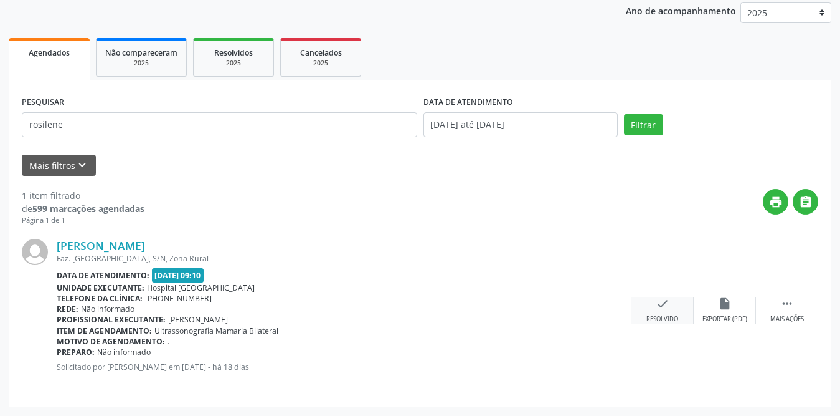
click at [664, 303] on icon "check" at bounding box center [663, 304] width 14 height 14
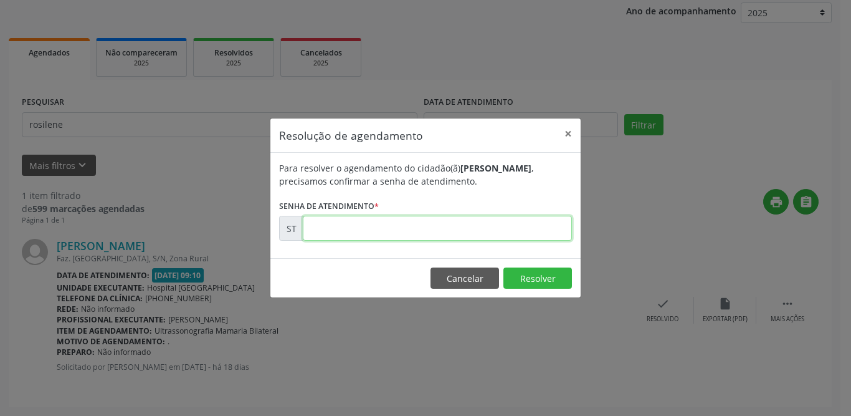
click at [423, 231] on input "text" at bounding box center [437, 228] width 269 height 25
type input "00017751"
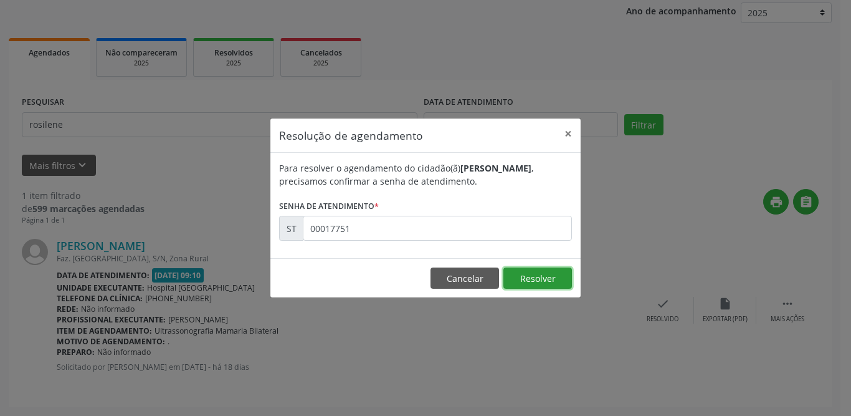
click at [519, 274] on button "Resolver" at bounding box center [537, 277] width 69 height 21
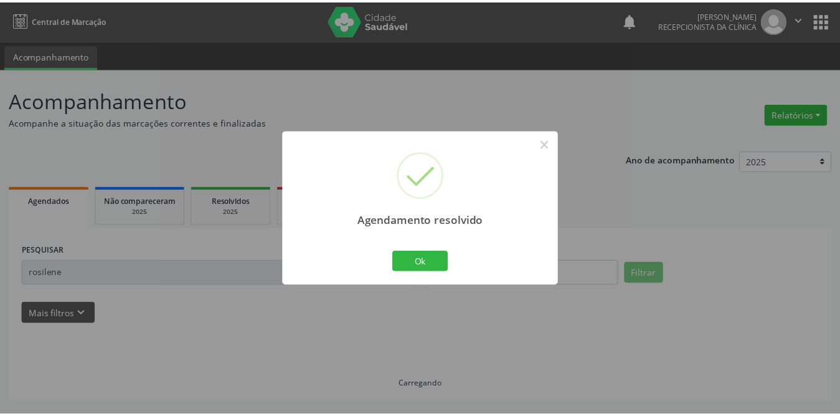
scroll to position [0, 0]
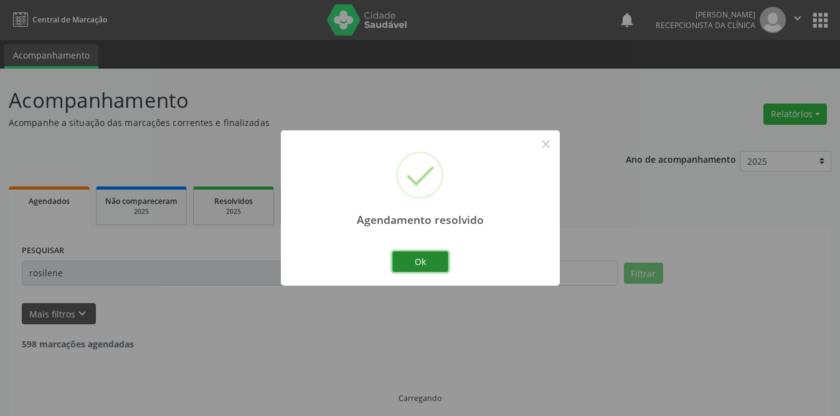
click at [409, 262] on button "Ok" at bounding box center [421, 261] width 56 height 21
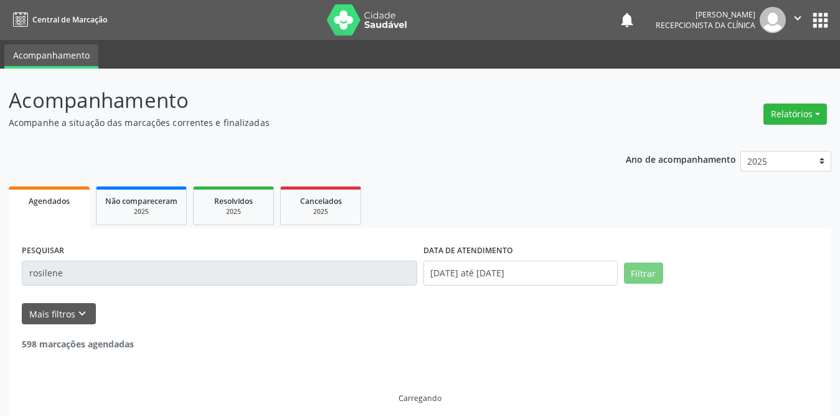
click at [363, 267] on input "rosilene" at bounding box center [220, 272] width 396 height 25
click at [312, 267] on input "rosilene" at bounding box center [220, 272] width 396 height 25
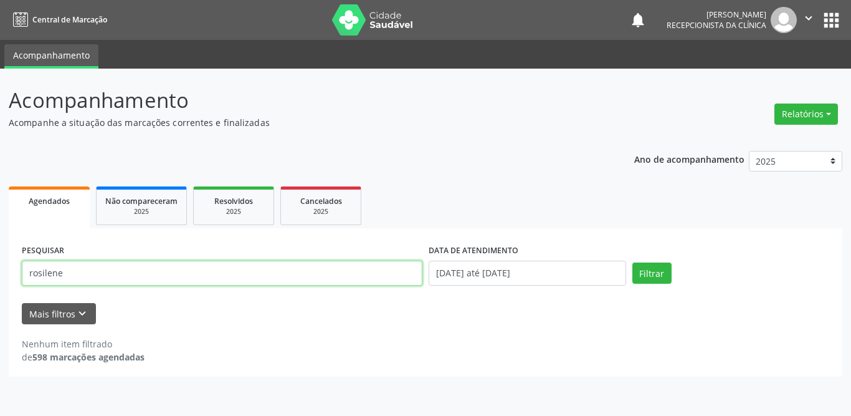
drag, startPoint x: 261, startPoint y: 276, endPoint x: 0, endPoint y: 276, distance: 261.1
click at [0, 276] on div "Acompanhamento Acompanhe a situação das marcações correntes e finalizadas Relat…" at bounding box center [425, 242] width 851 height 347
type input "[PERSON_NAME]"
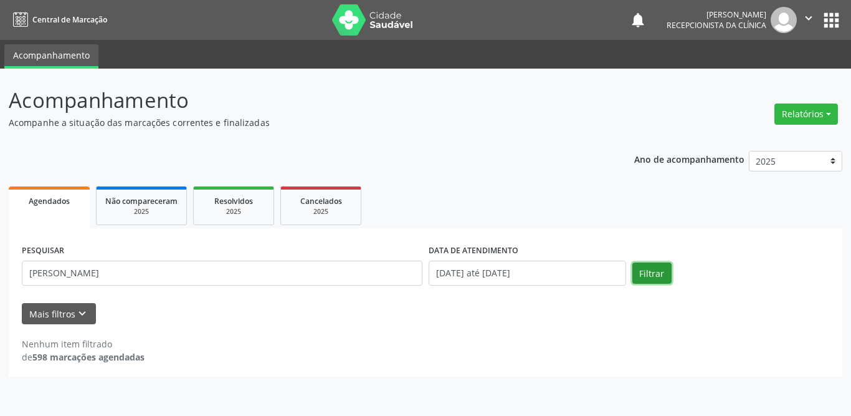
click at [647, 269] on button "Filtrar" at bounding box center [651, 272] width 39 height 21
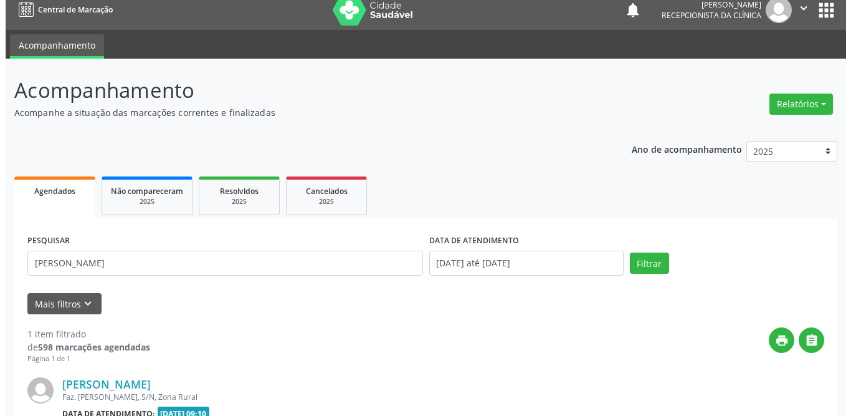
scroll to position [148, 0]
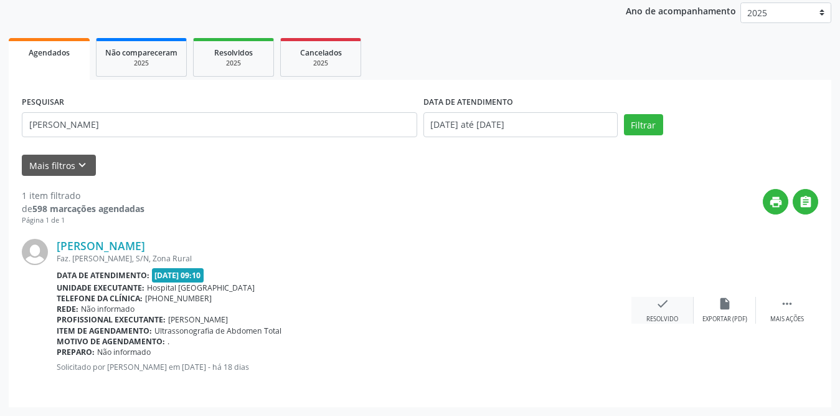
click at [672, 305] on div "check Resolvido" at bounding box center [663, 310] width 62 height 27
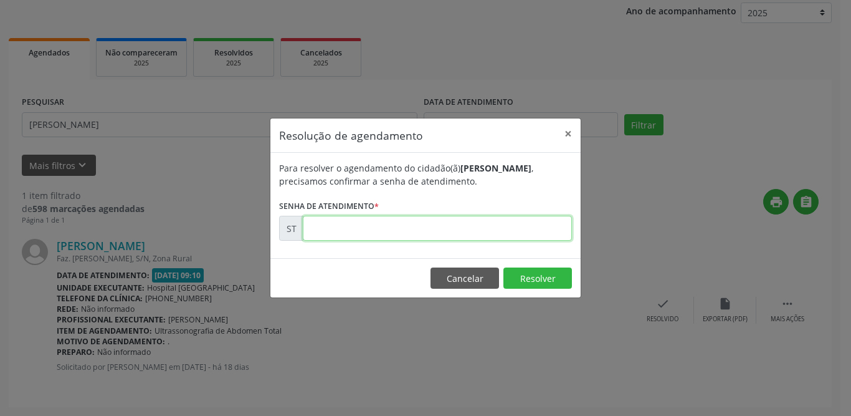
click at [398, 227] on input "text" at bounding box center [437, 228] width 269 height 25
type input "00017542"
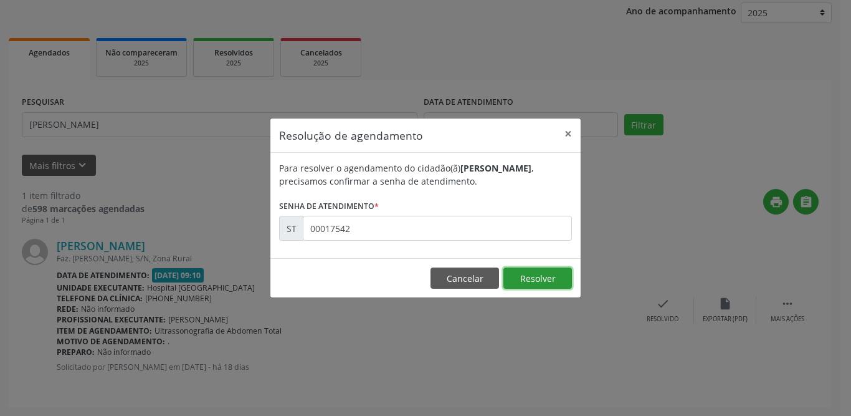
click at [513, 277] on button "Resolver" at bounding box center [537, 277] width 69 height 21
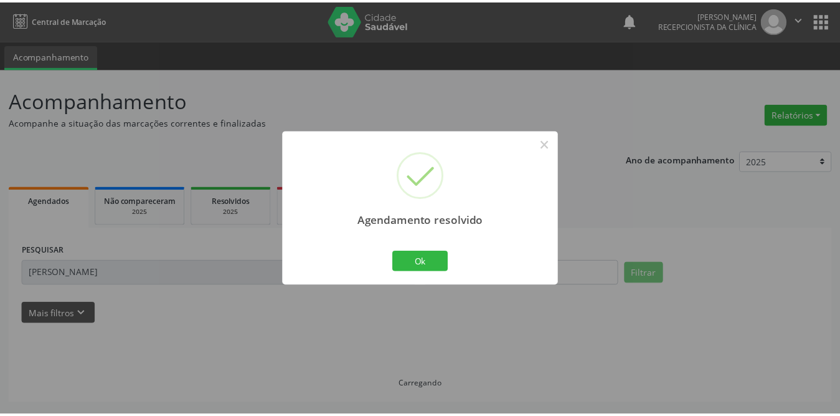
scroll to position [0, 0]
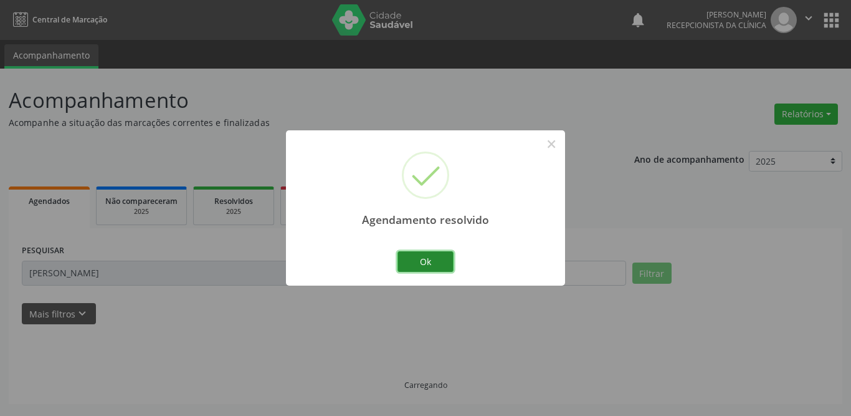
click at [439, 258] on button "Ok" at bounding box center [426, 261] width 56 height 21
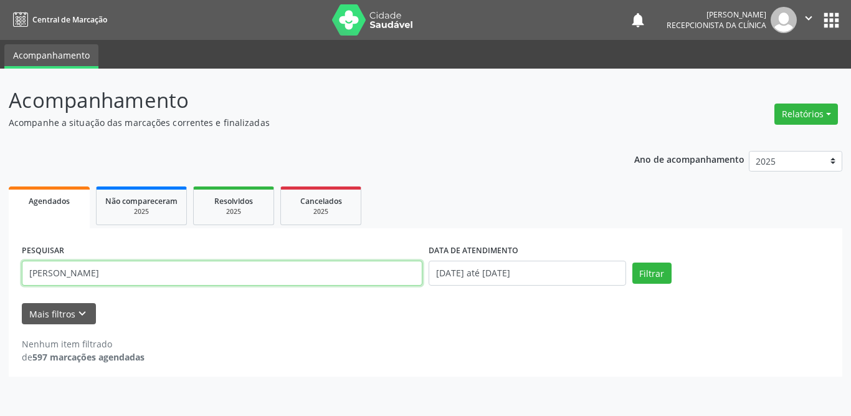
drag, startPoint x: 90, startPoint y: 269, endPoint x: 0, endPoint y: 269, distance: 89.7
click at [0, 269] on div "Acompanhamento Acompanhe a situação das marcações correntes e finalizadas Relat…" at bounding box center [425, 242] width 851 height 347
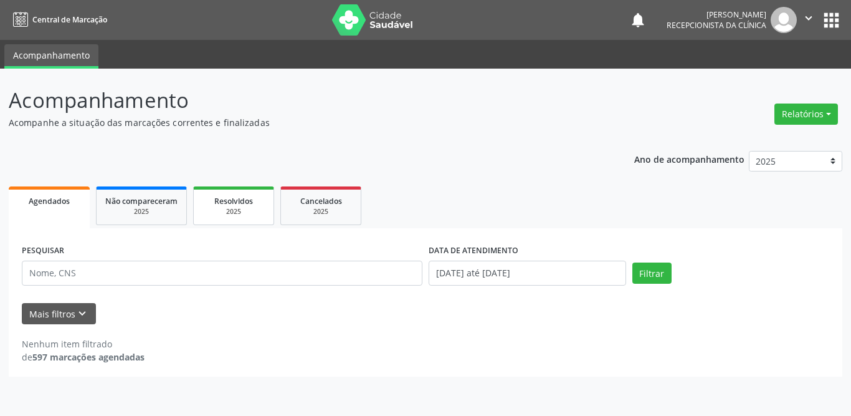
click at [226, 208] on div "2025" at bounding box center [233, 211] width 62 height 9
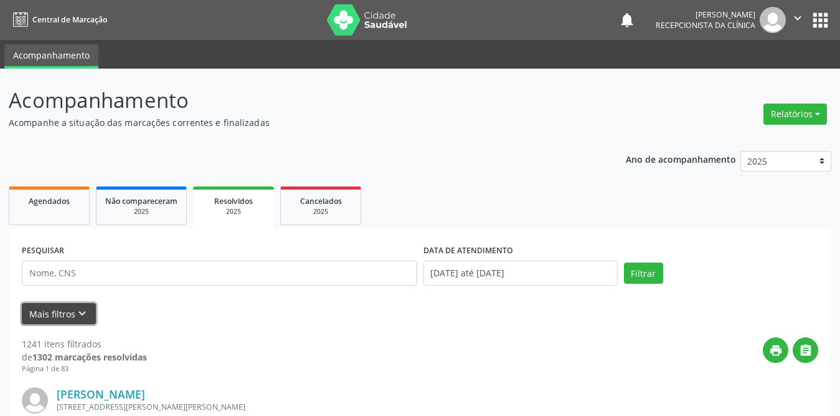
click at [65, 307] on button "Mais filtros keyboard_arrow_down" at bounding box center [59, 314] width 74 height 22
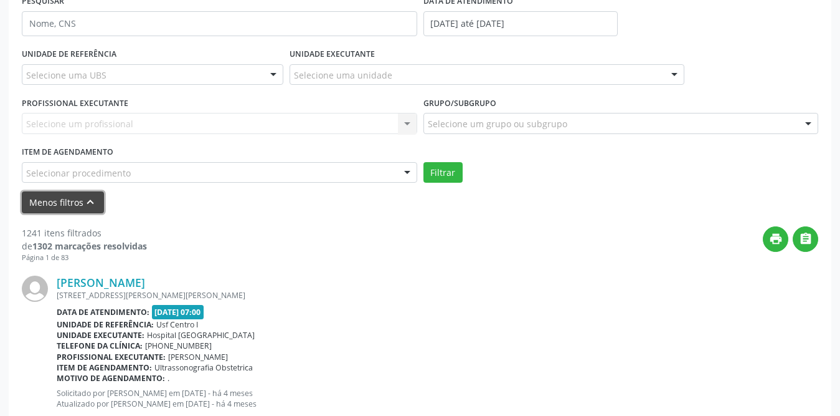
scroll to position [125, 0]
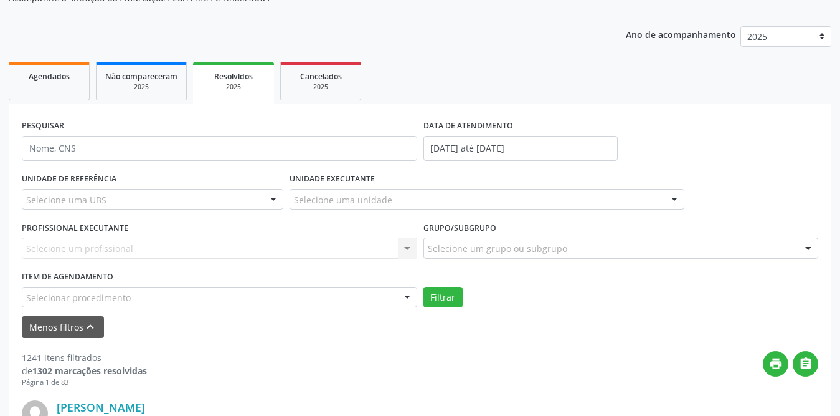
click at [191, 206] on div "Selecione uma UBS" at bounding box center [153, 199] width 262 height 21
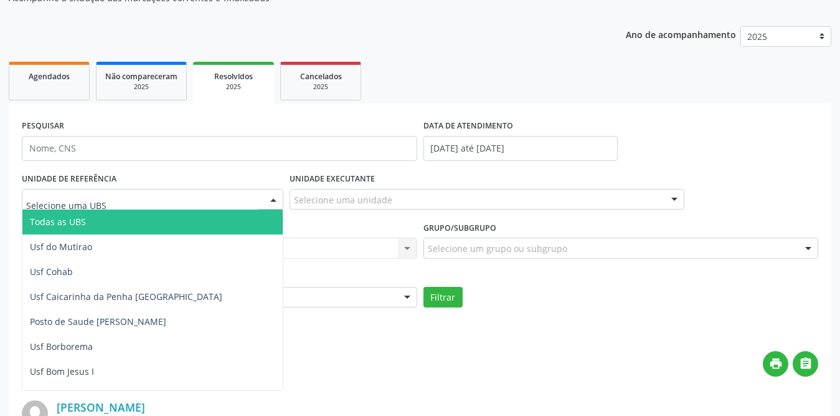
click at [163, 217] on span "Todas as UBS" at bounding box center [175, 221] width 306 height 25
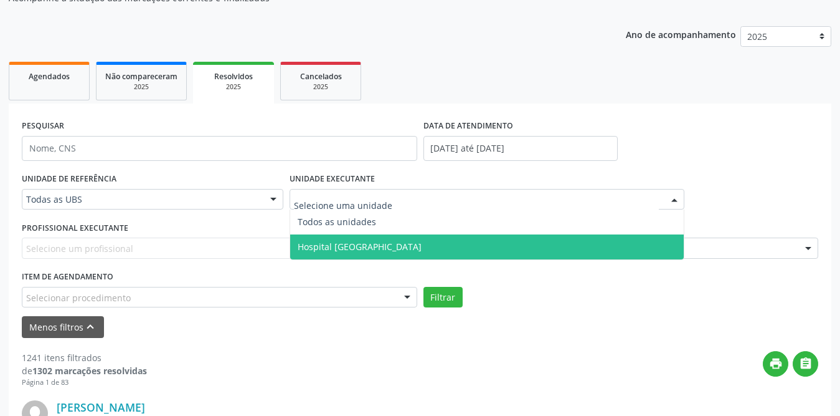
click at [347, 243] on span "Hospital [GEOGRAPHIC_DATA]" at bounding box center [360, 246] width 124 height 12
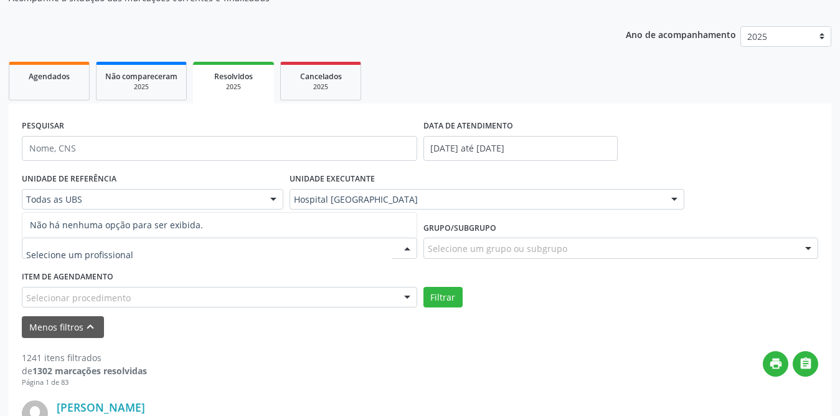
click at [347, 243] on div at bounding box center [220, 247] width 396 height 21
type input "yu"
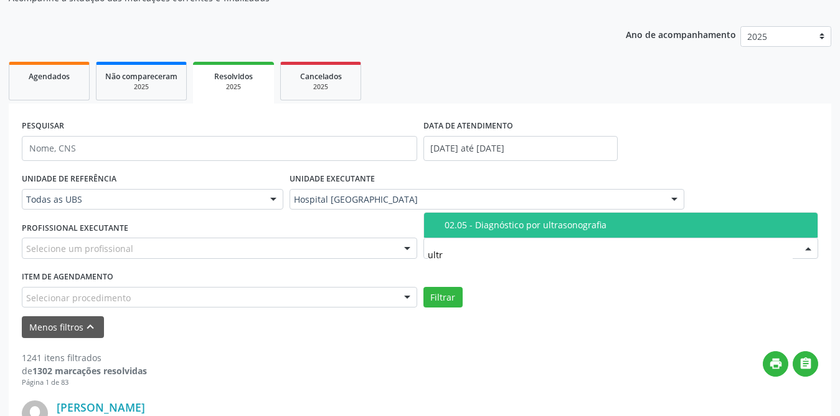
type input "ultra"
click at [479, 226] on div "02.05 - Diagnóstico por ultrasonografia" at bounding box center [628, 225] width 366 height 10
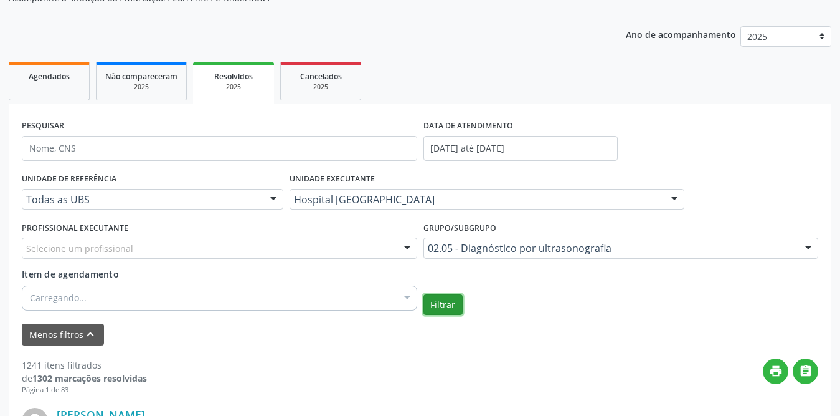
click at [444, 300] on button "Filtrar" at bounding box center [443, 304] width 39 height 21
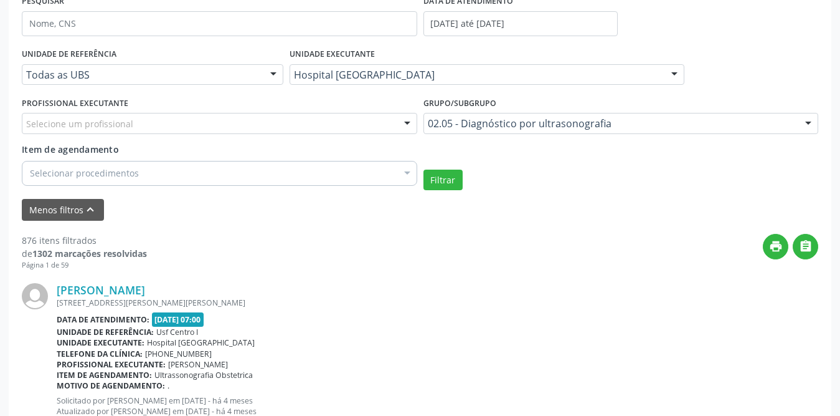
scroll to position [187, 0]
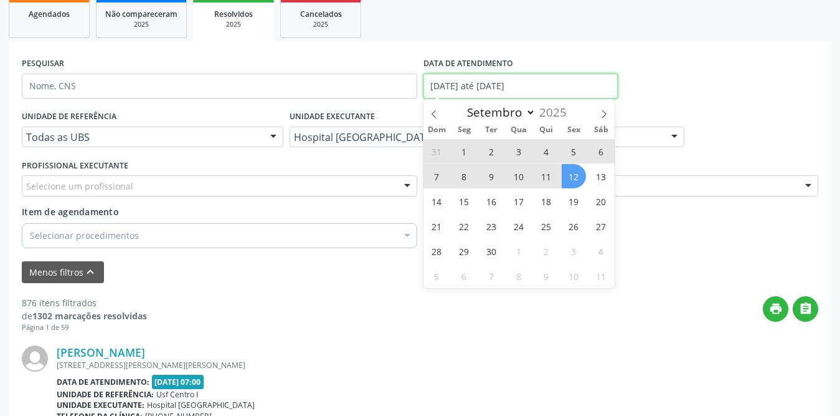
click at [436, 93] on input "[DATE] até [DATE]" at bounding box center [521, 86] width 194 height 25
click at [462, 151] on span "1" at bounding box center [464, 151] width 24 height 24
type input "[DATE]"
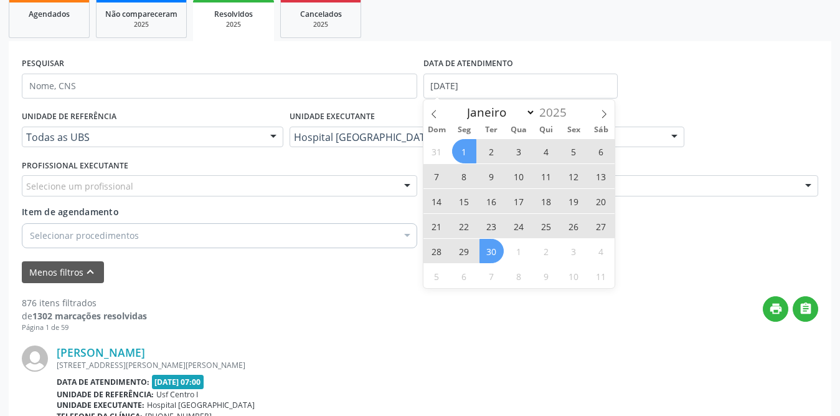
click at [492, 256] on span "30" at bounding box center [492, 251] width 24 height 24
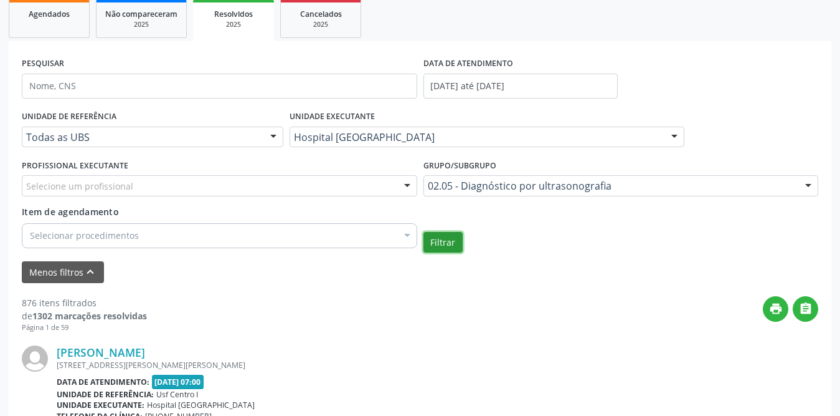
click at [436, 240] on button "Filtrar" at bounding box center [443, 242] width 39 height 21
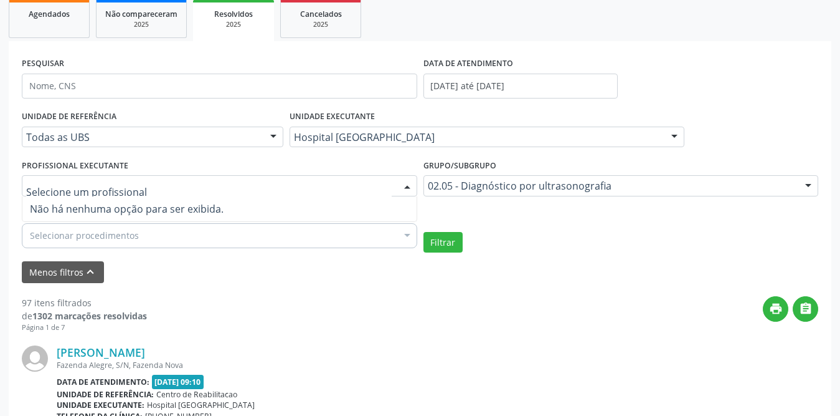
click at [201, 191] on div at bounding box center [220, 185] width 396 height 21
type input "y"
click at [50, 17] on span "Agendados" at bounding box center [49, 14] width 41 height 11
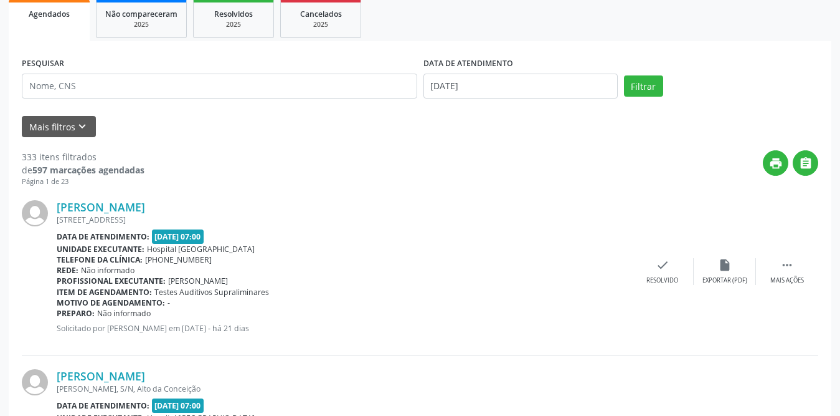
scroll to position [0, 0]
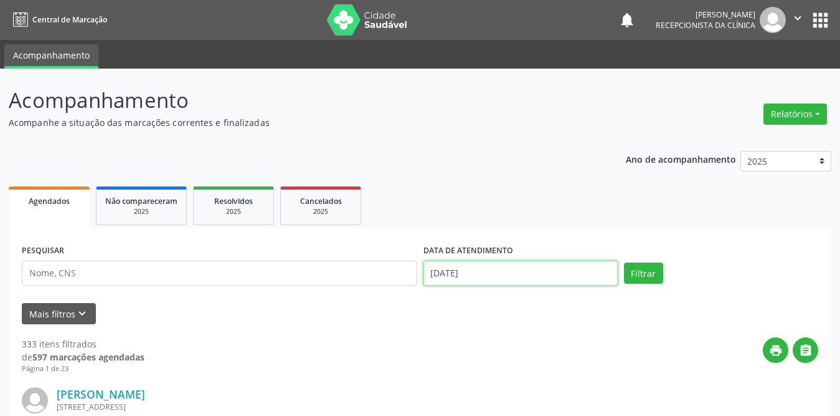
click at [467, 274] on input "[DATE]" at bounding box center [521, 272] width 194 height 25
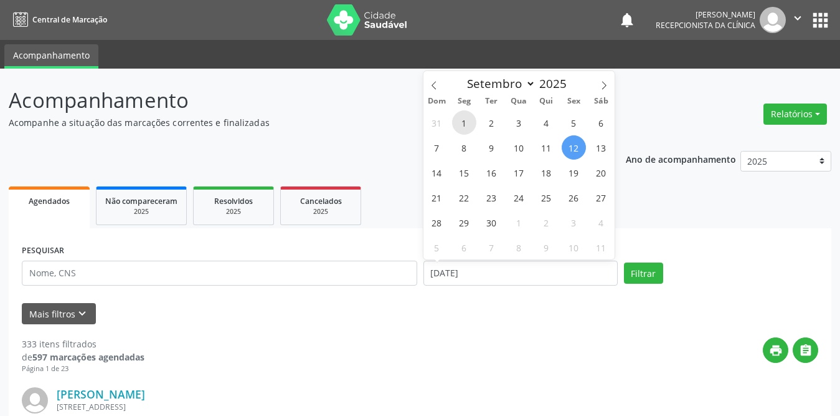
click at [465, 126] on span "1" at bounding box center [464, 122] width 24 height 24
type input "[DATE]"
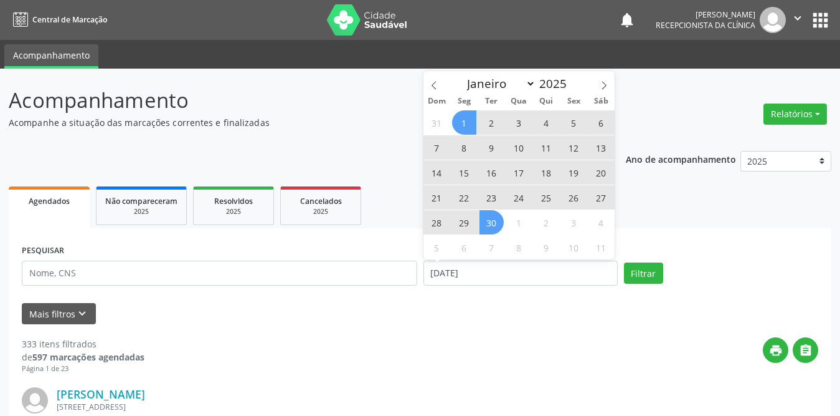
click at [493, 229] on span "30" at bounding box center [492, 222] width 24 height 24
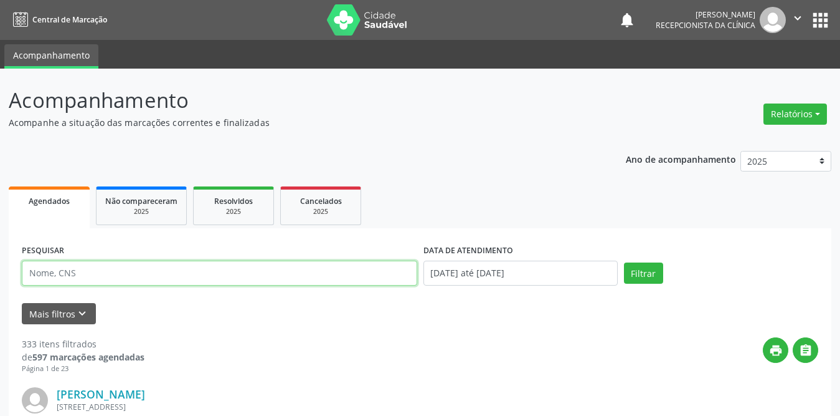
click at [267, 283] on input "text" at bounding box center [220, 272] width 396 height 25
type input "[PERSON_NAME]"
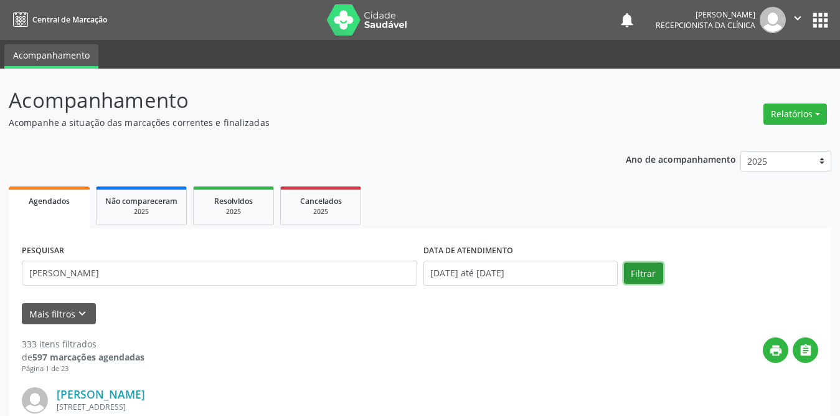
click at [646, 273] on button "Filtrar" at bounding box center [643, 272] width 39 height 21
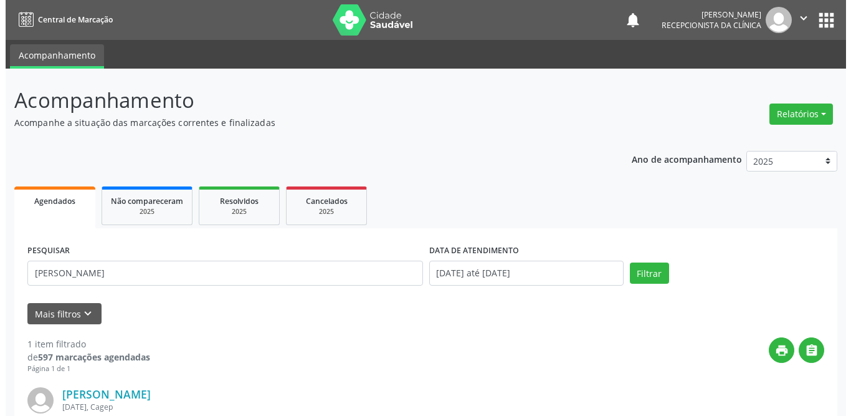
scroll to position [148, 0]
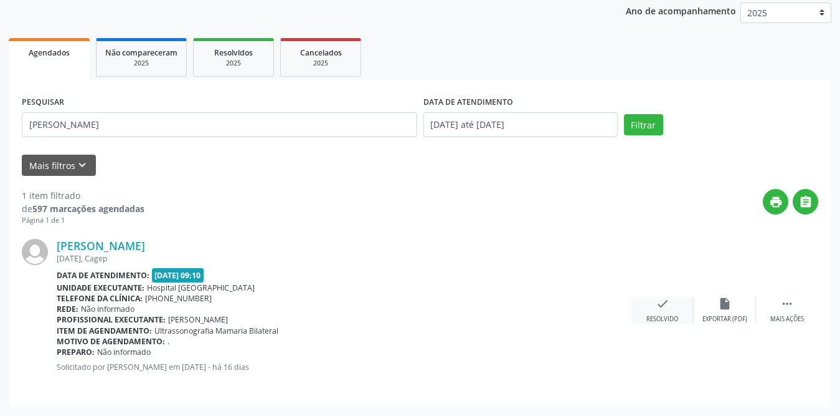
click at [667, 302] on icon "check" at bounding box center [663, 304] width 14 height 14
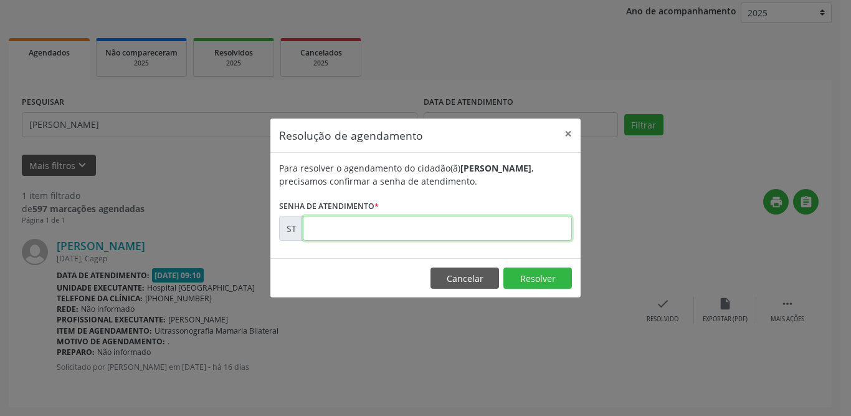
click at [450, 235] on input "text" at bounding box center [437, 228] width 269 height 25
type input "00018944"
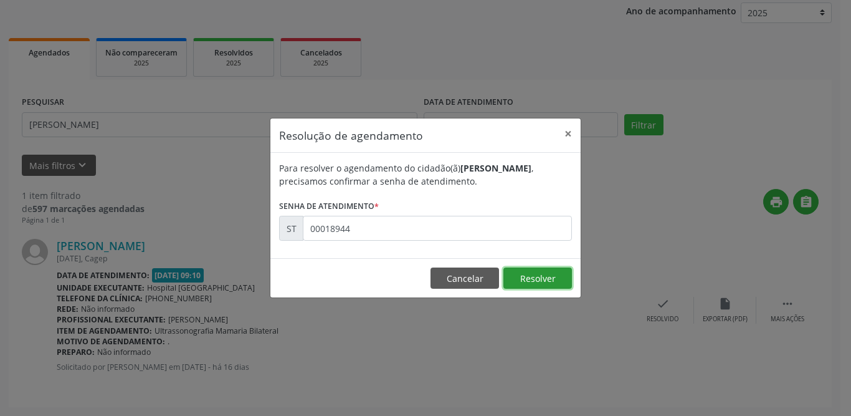
click at [531, 270] on button "Resolver" at bounding box center [537, 277] width 69 height 21
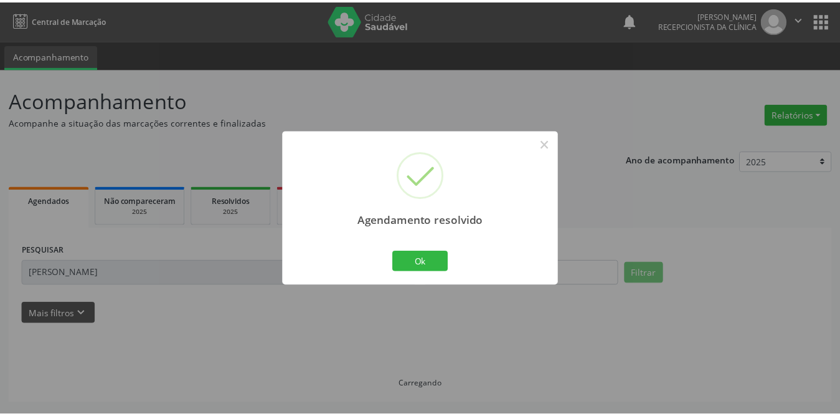
scroll to position [0, 0]
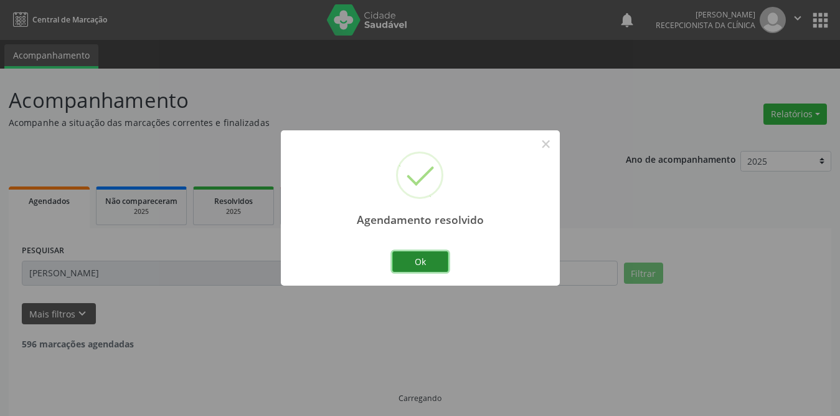
click at [432, 262] on button "Ok" at bounding box center [421, 261] width 56 height 21
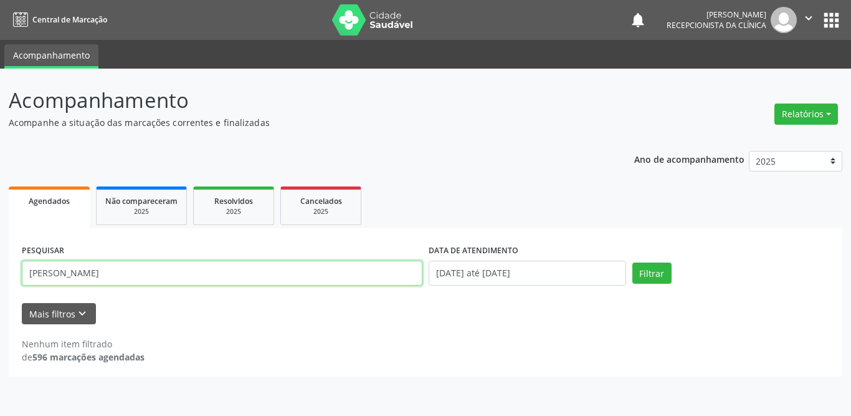
drag, startPoint x: 150, startPoint y: 280, endPoint x: 0, endPoint y: 280, distance: 149.5
click at [0, 280] on div "Acompanhamento Acompanhe a situação das marcações correntes e finalizadas Relat…" at bounding box center [425, 242] width 851 height 347
type input "gessica maria"
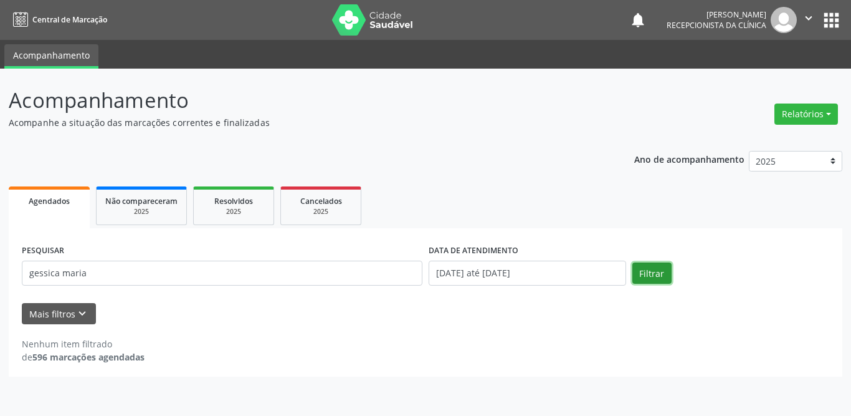
click at [659, 268] on button "Filtrar" at bounding box center [651, 272] width 39 height 21
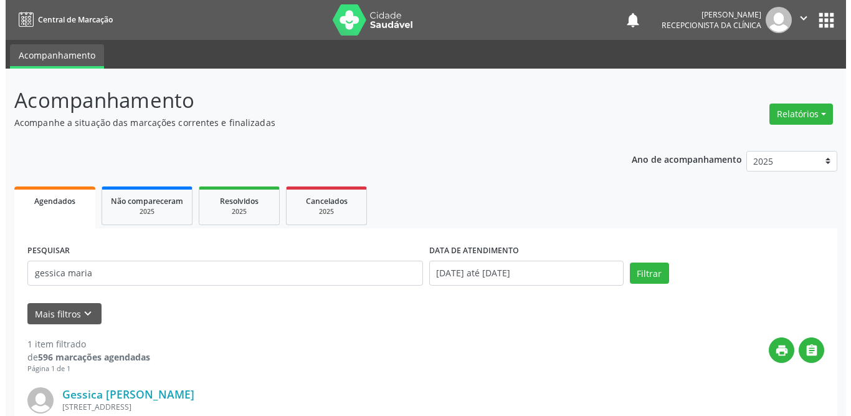
scroll to position [148, 0]
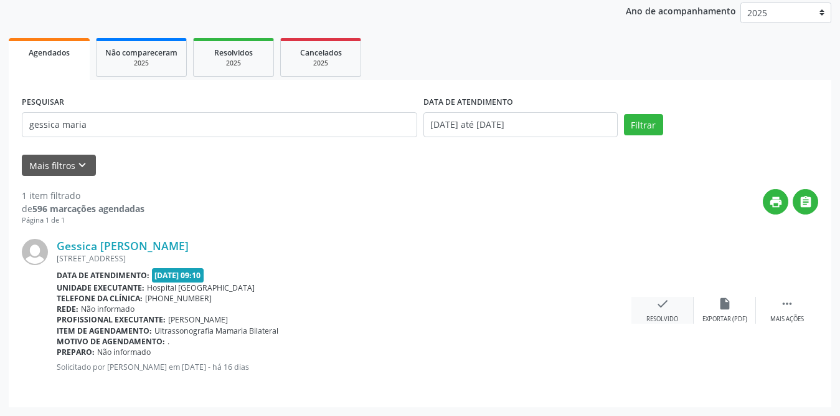
click at [664, 306] on icon "check" at bounding box center [663, 304] width 14 height 14
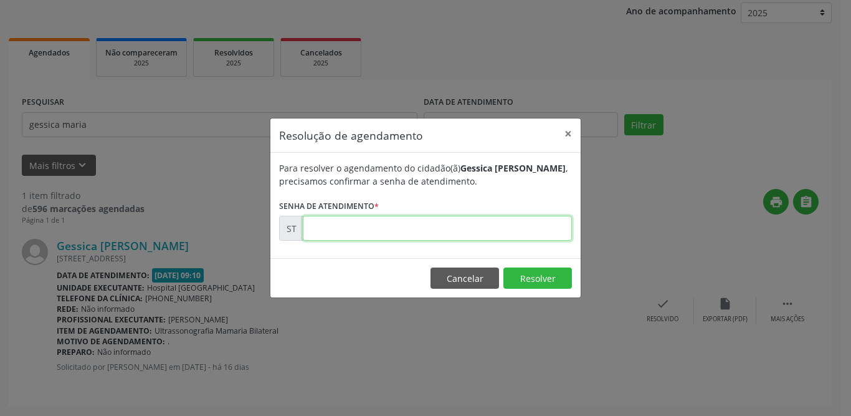
click at [405, 234] on input "text" at bounding box center [437, 228] width 269 height 25
type input "00018934"
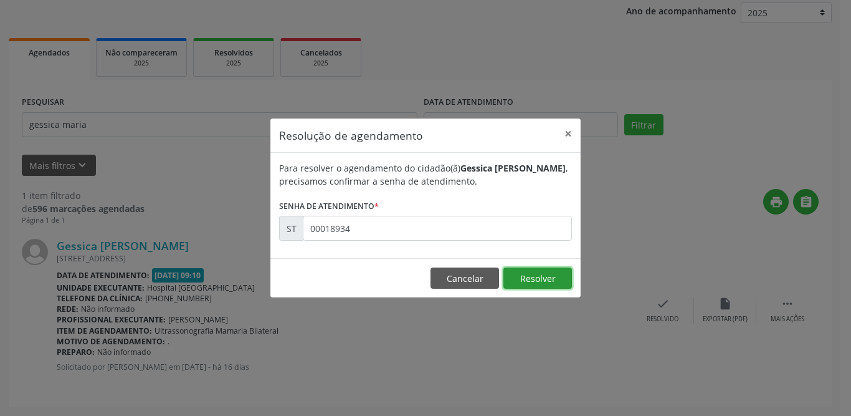
click at [533, 282] on button "Resolver" at bounding box center [537, 277] width 69 height 21
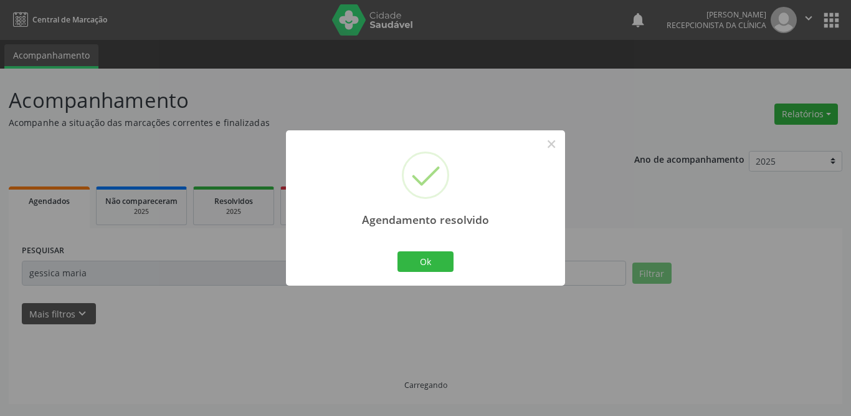
scroll to position [0, 0]
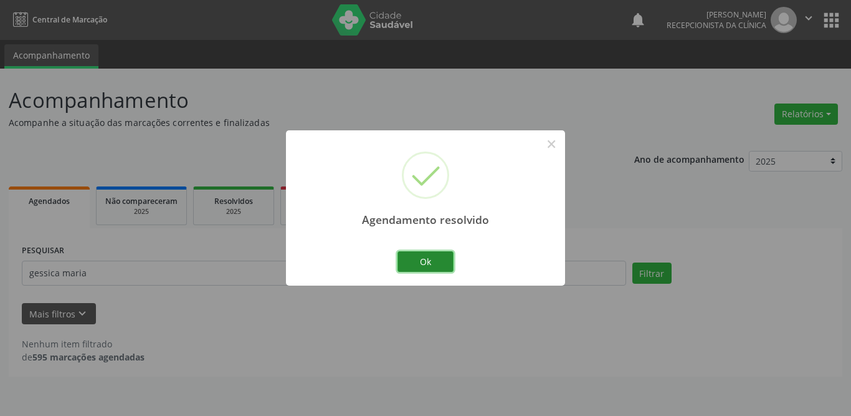
click at [429, 270] on button "Ok" at bounding box center [426, 261] width 56 height 21
